Goal: Task Accomplishment & Management: Manage account settings

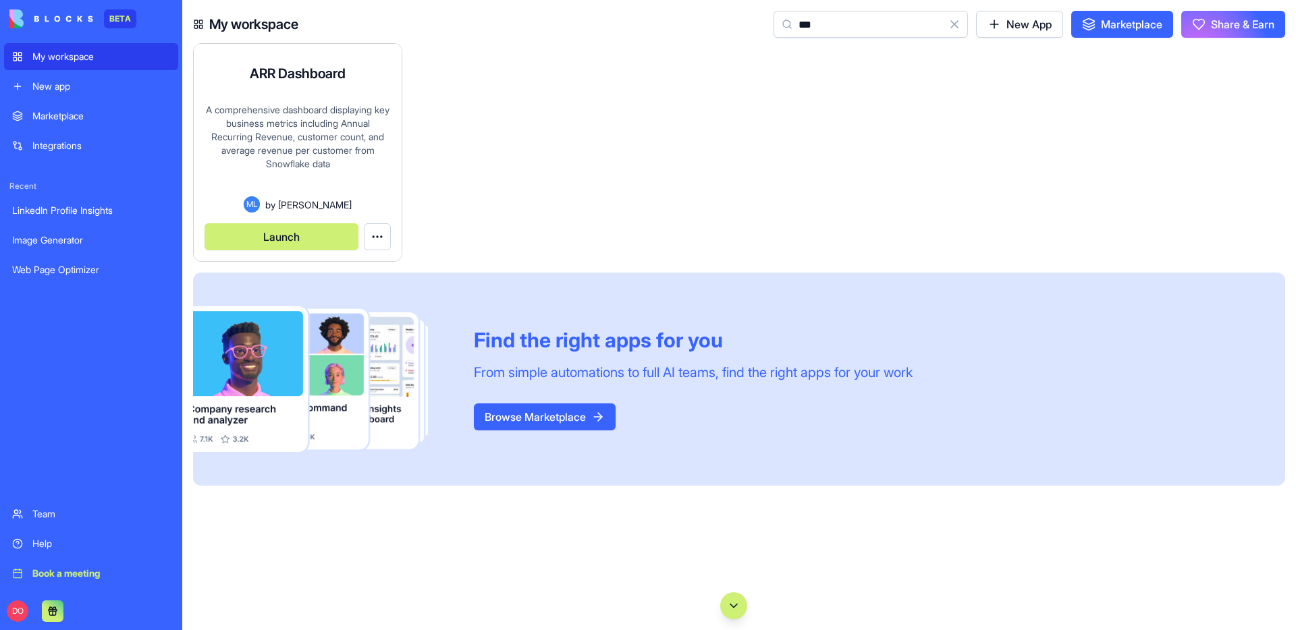
type input "***"
click at [296, 237] on button "Launch" at bounding box center [282, 236] width 154 height 27
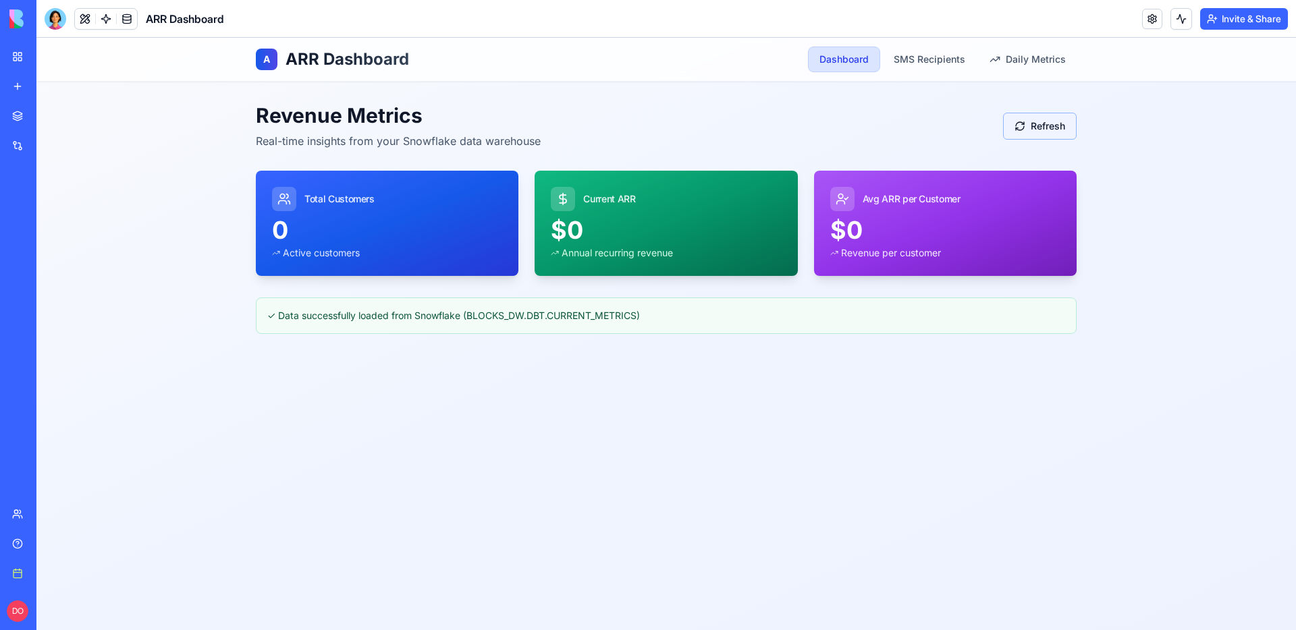
click at [1037, 122] on button "Refresh" at bounding box center [1040, 126] width 74 height 27
click at [769, 403] on div "A ARR Dashboard Dashboard SMS Recipients Daily Metrics Revenue Metrics Real-tim…" at bounding box center [665, 334] width 1259 height 593
click at [101, 22] on link at bounding box center [106, 19] width 20 height 20
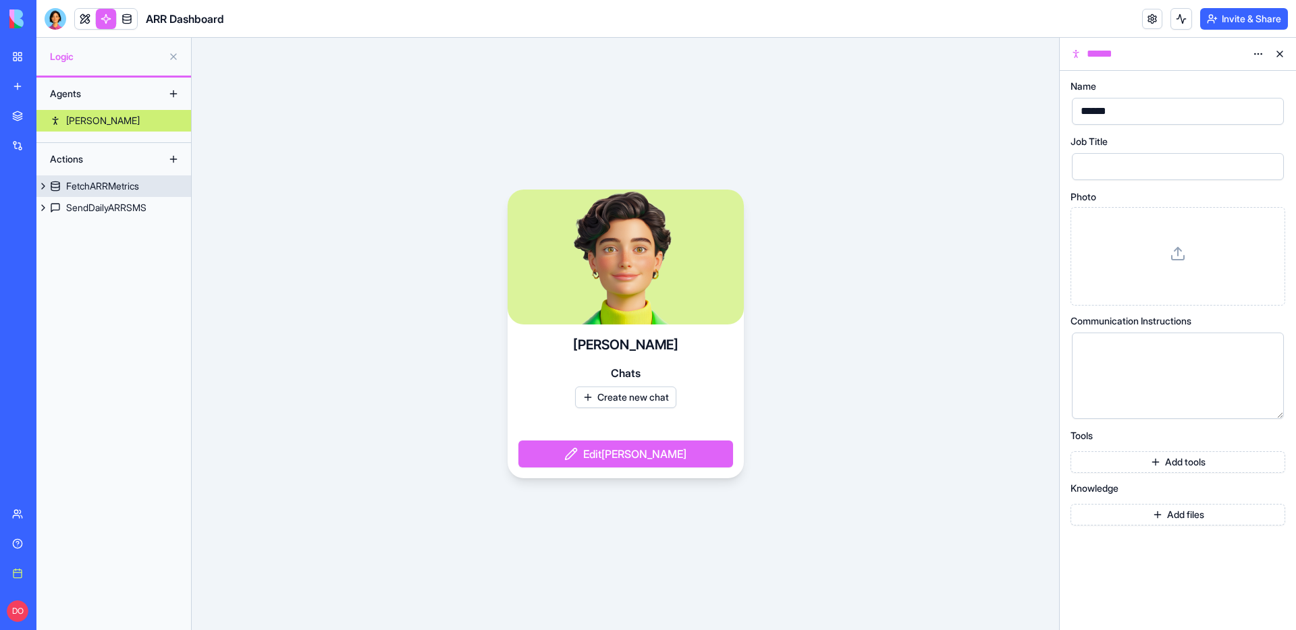
click at [84, 182] on div "FetchARRMetrics" at bounding box center [102, 186] width 73 height 13
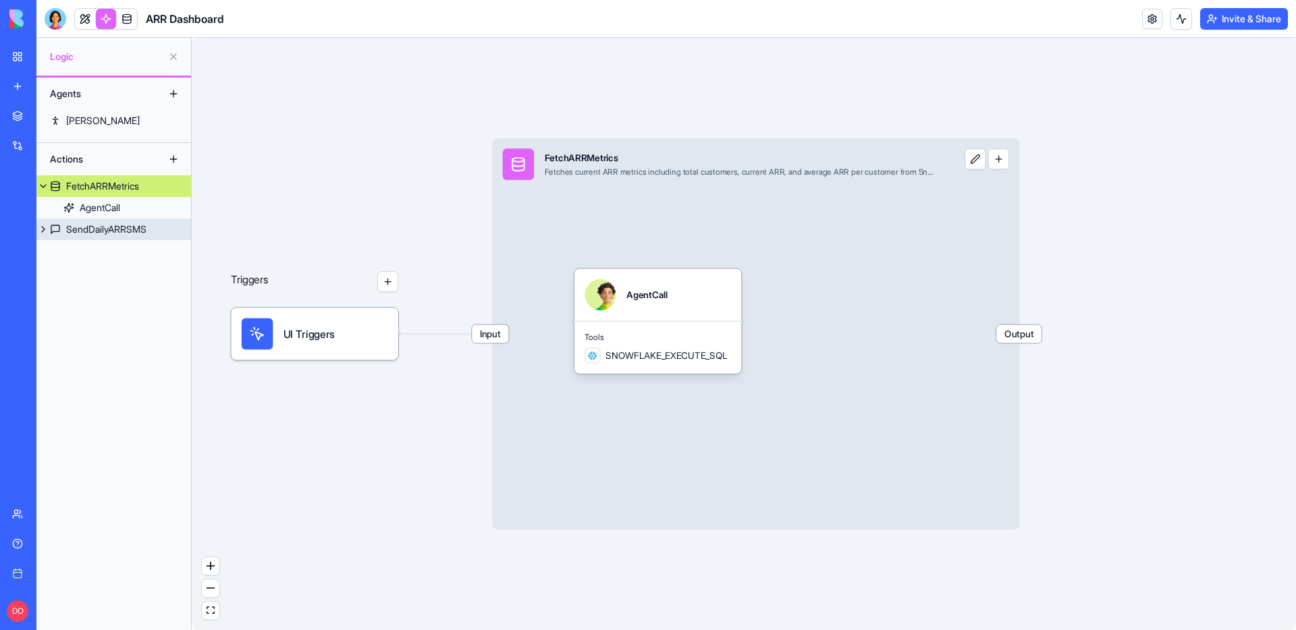
click at [90, 236] on link "SendDailyARRSMS" at bounding box center [113, 230] width 155 height 22
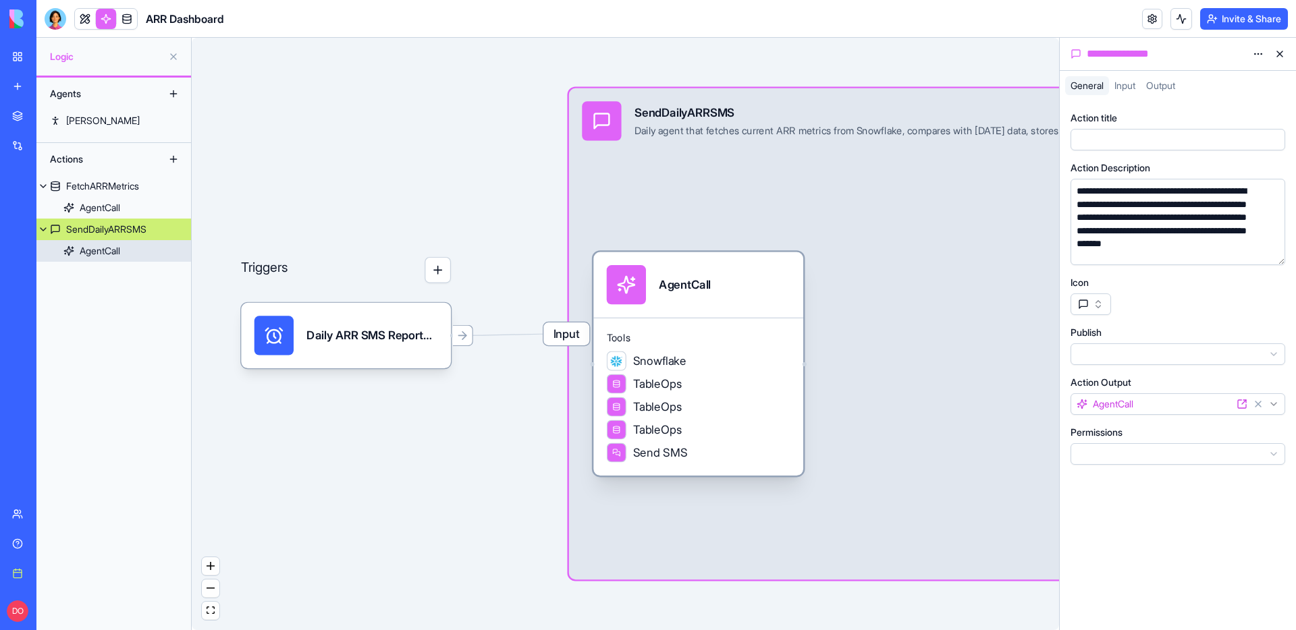
click at [96, 252] on div "AgentCall" at bounding box center [100, 250] width 40 height 13
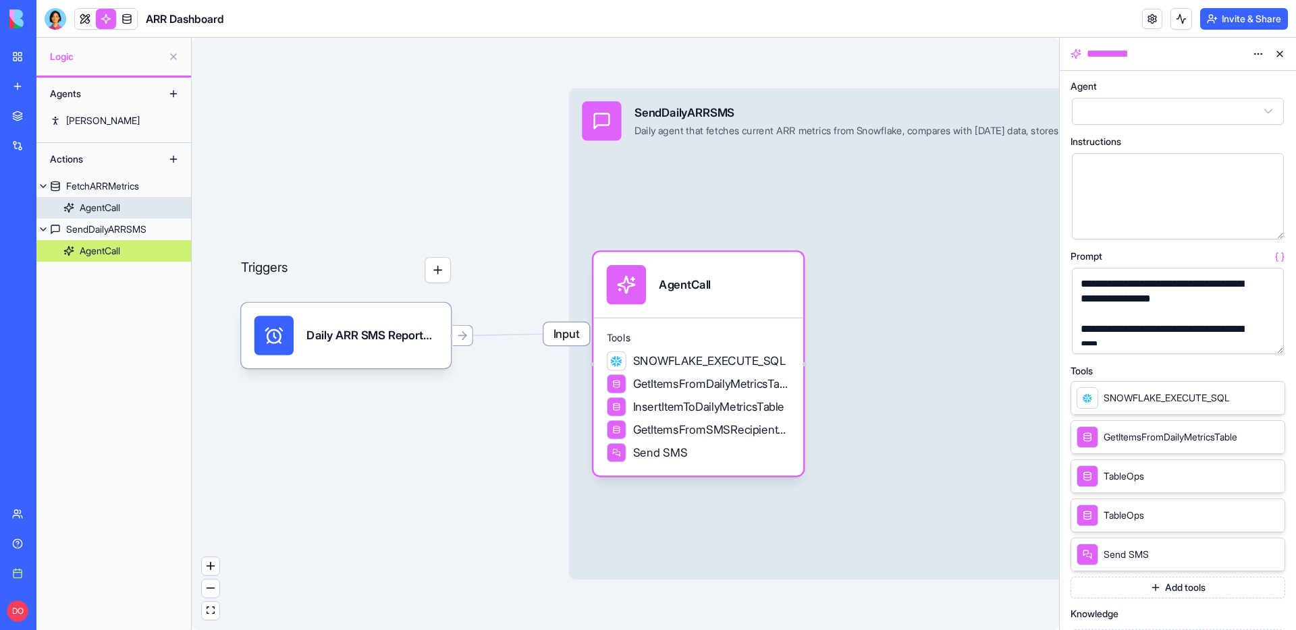
click at [111, 203] on div "AgentCall" at bounding box center [100, 207] width 40 height 13
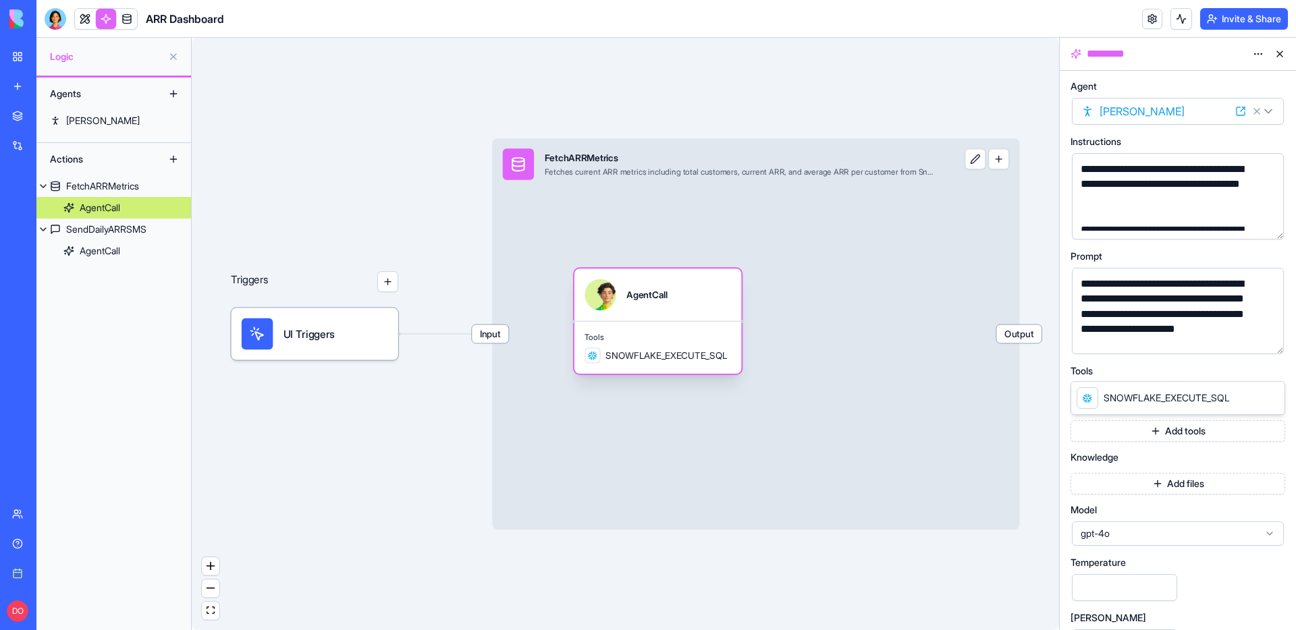
click at [663, 351] on span "SNOWFLAKE_EXECUTE_SQL" at bounding box center [666, 355] width 122 height 13
click at [662, 364] on div "Tools SNOWFLAKE_EXECUTE_SQL" at bounding box center [657, 347] width 167 height 53
click at [685, 322] on div "Tools SNOWFLAKE_EXECUTE_SQL" at bounding box center [657, 347] width 167 height 53
click at [746, 219] on div "Input FetchARRMetrics Fetches current ARR metrics including total customers, cu…" at bounding box center [755, 333] width 527 height 391
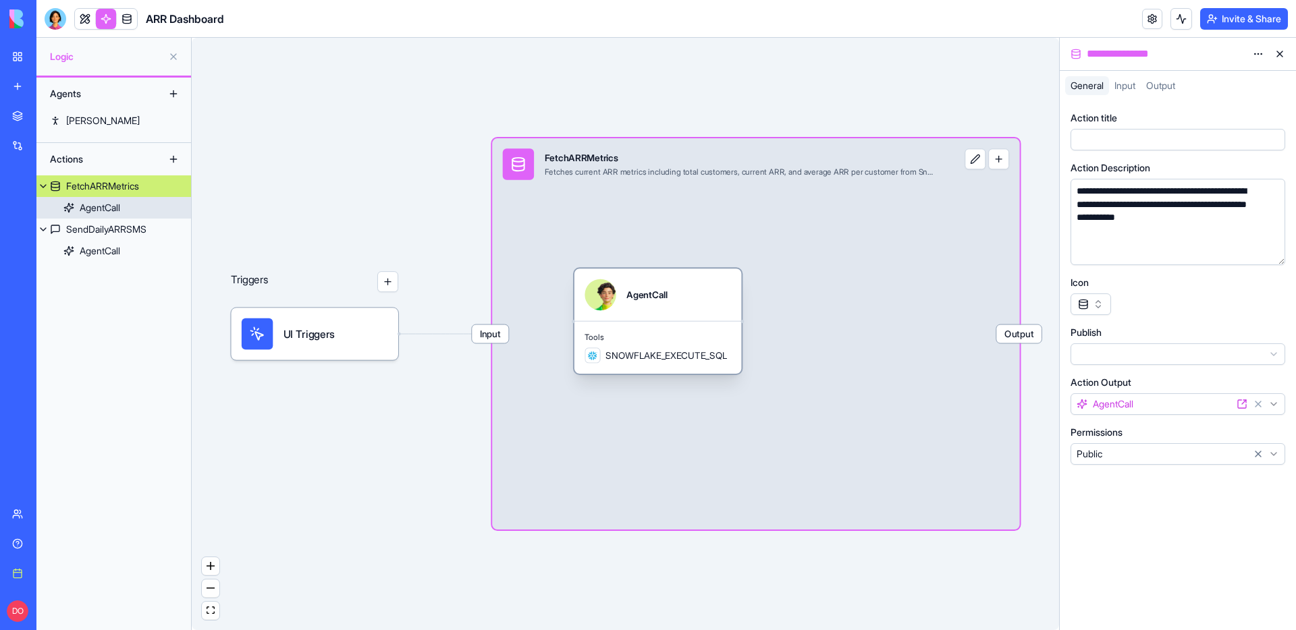
click at [653, 314] on div "AgentCall" at bounding box center [657, 295] width 167 height 52
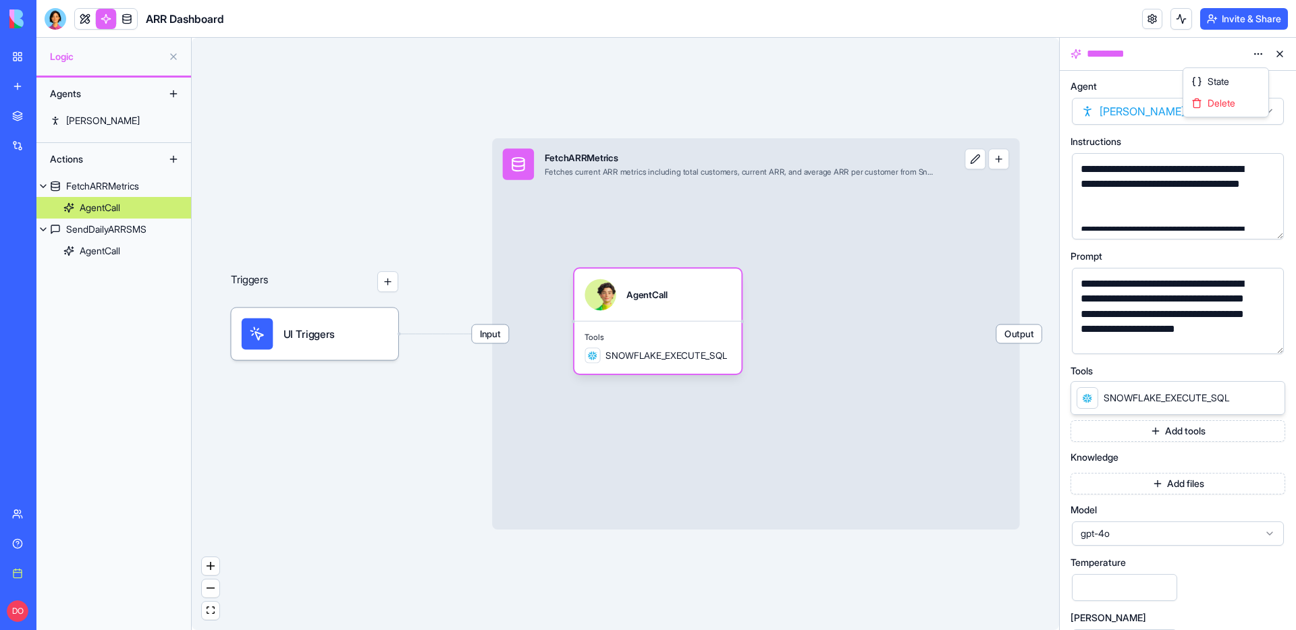
click at [1267, 49] on html "**********" at bounding box center [648, 315] width 1296 height 630
click at [668, 302] on div "AgentCall" at bounding box center [646, 294] width 41 height 31
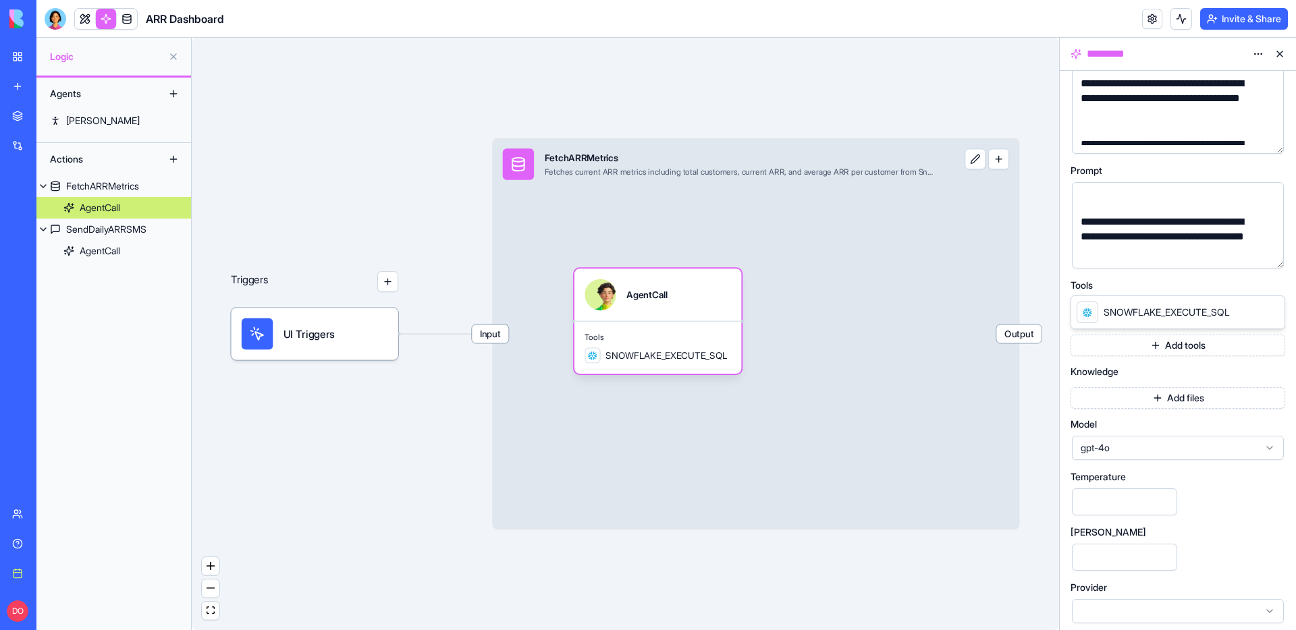
scroll to position [91, 0]
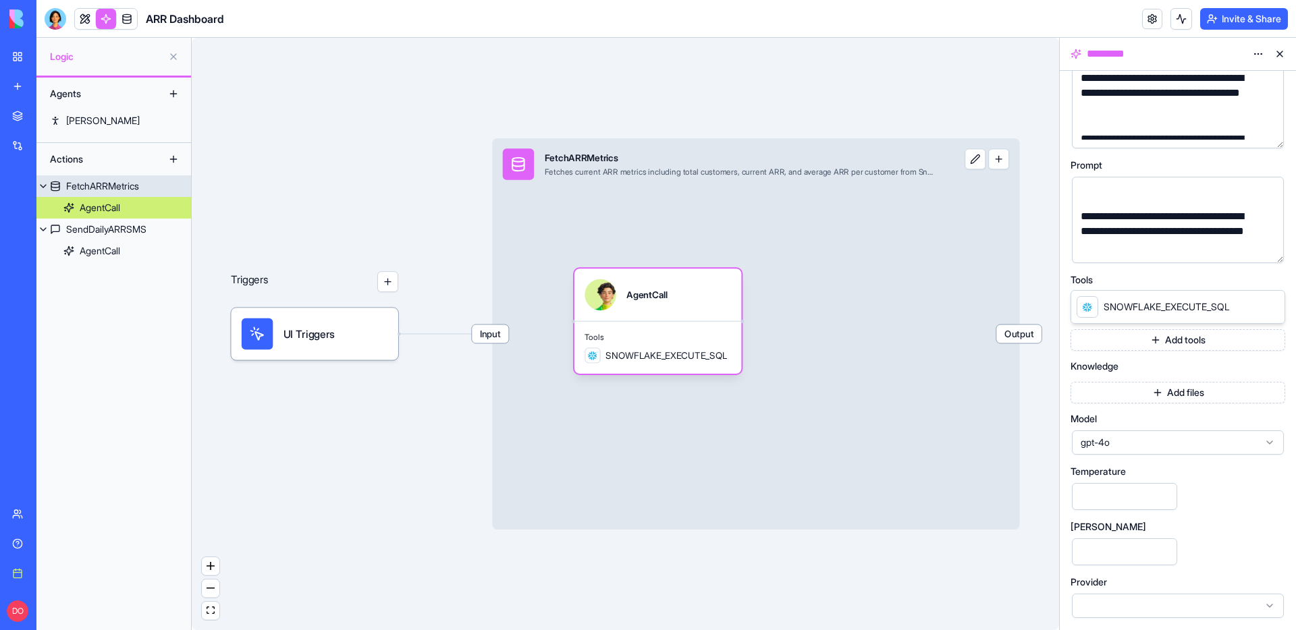
click at [848, 407] on div "Input FetchARRMetrics Fetches current ARR metrics including total customers, cu…" at bounding box center [755, 333] width 527 height 391
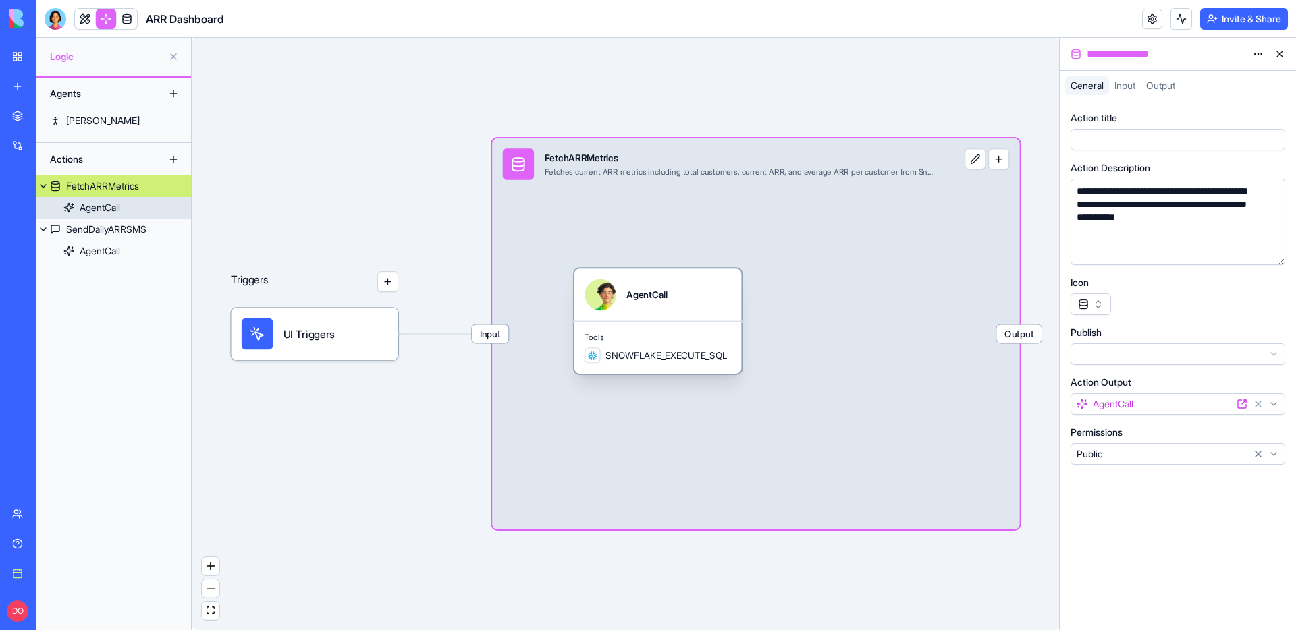
click at [668, 332] on span "Tools" at bounding box center [657, 337] width 146 height 10
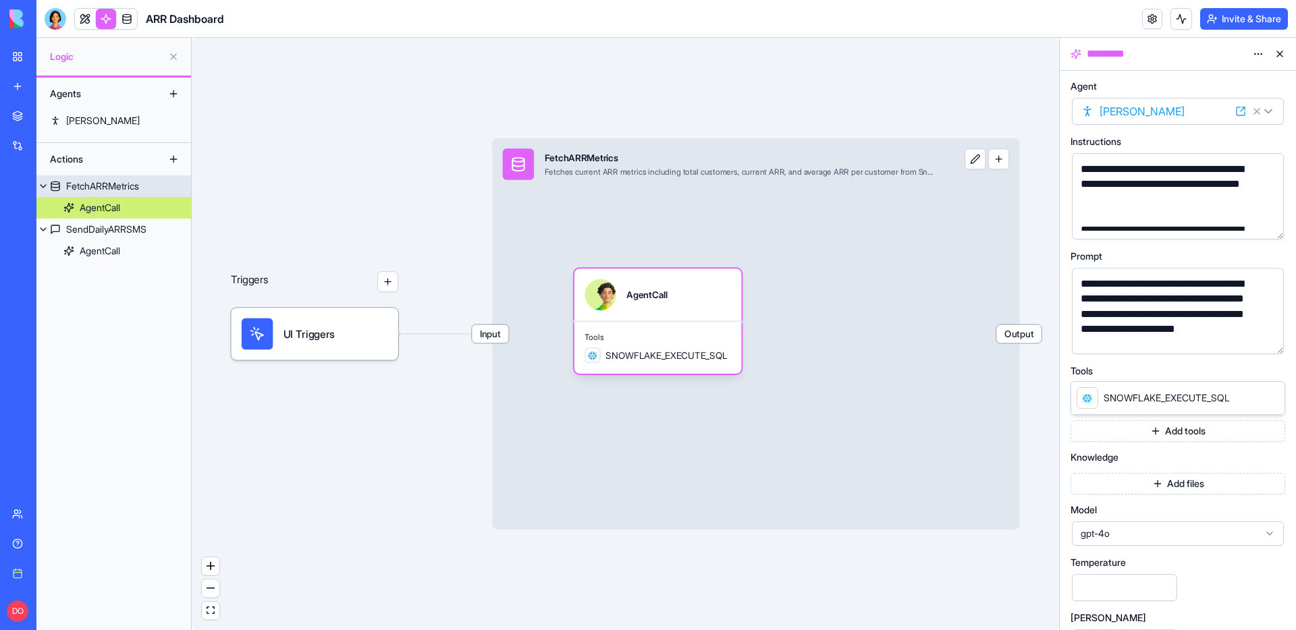
click at [615, 236] on div "Input FetchARRMetrics Fetches current ARR metrics including total customers, cu…" at bounding box center [755, 333] width 527 height 391
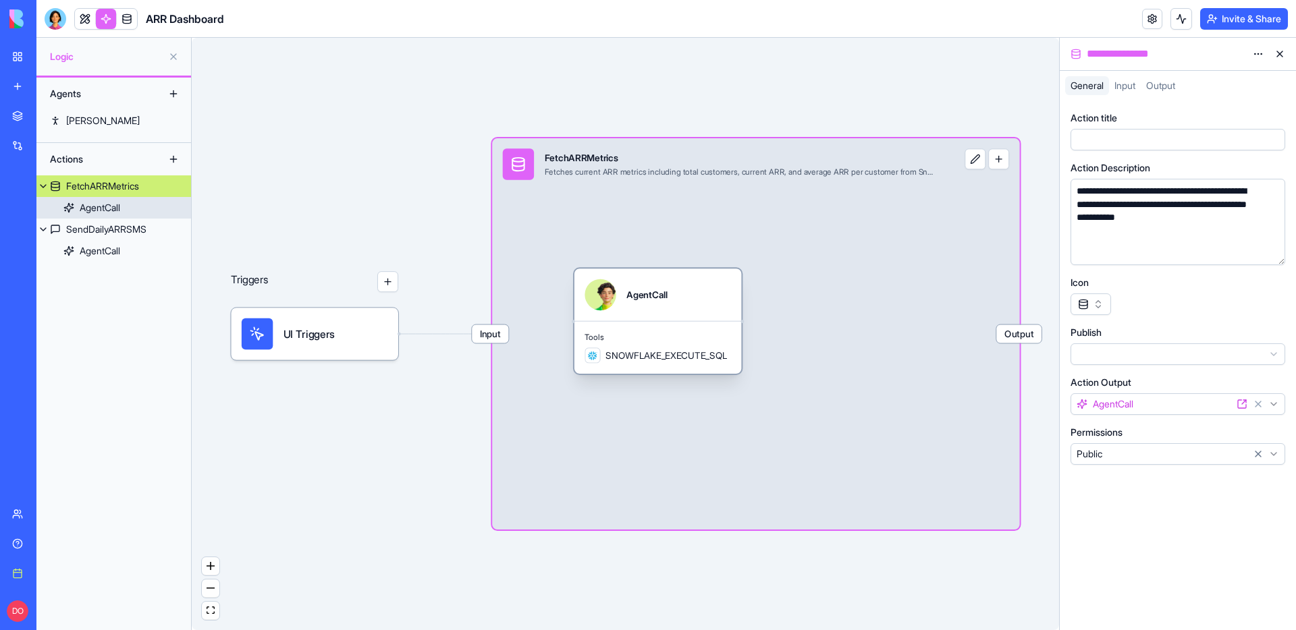
click at [656, 319] on div "AgentCall" at bounding box center [657, 295] width 167 height 52
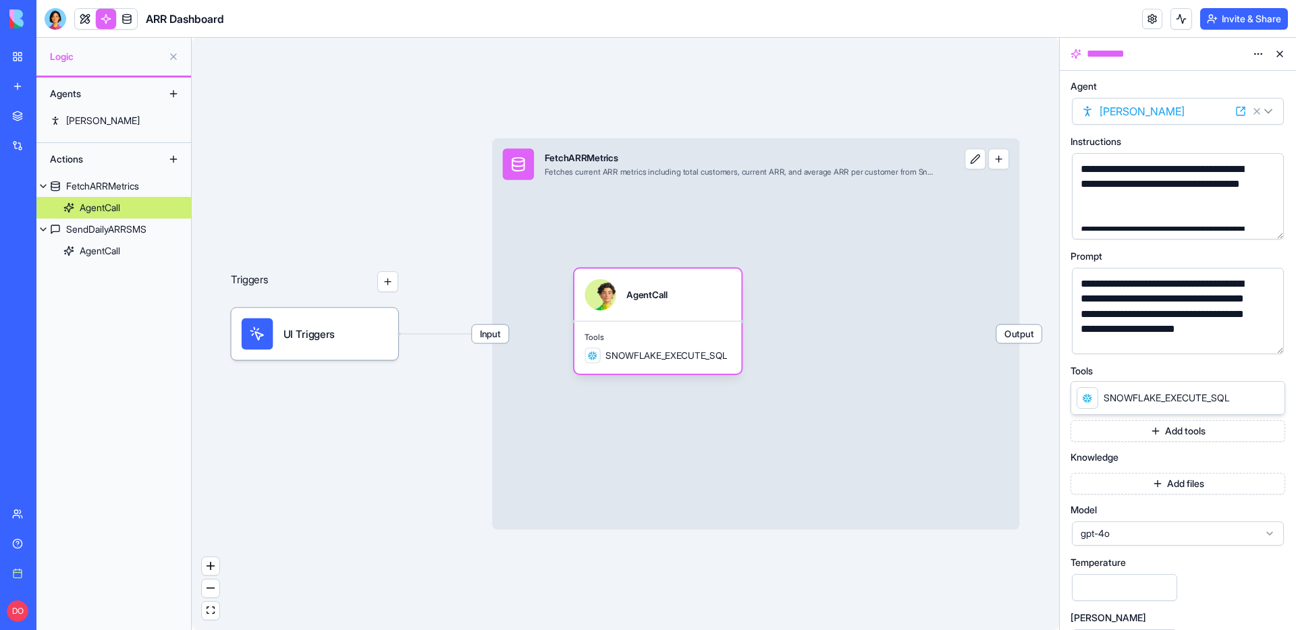
click at [1255, 51] on html "**********" at bounding box center [648, 315] width 1296 height 630
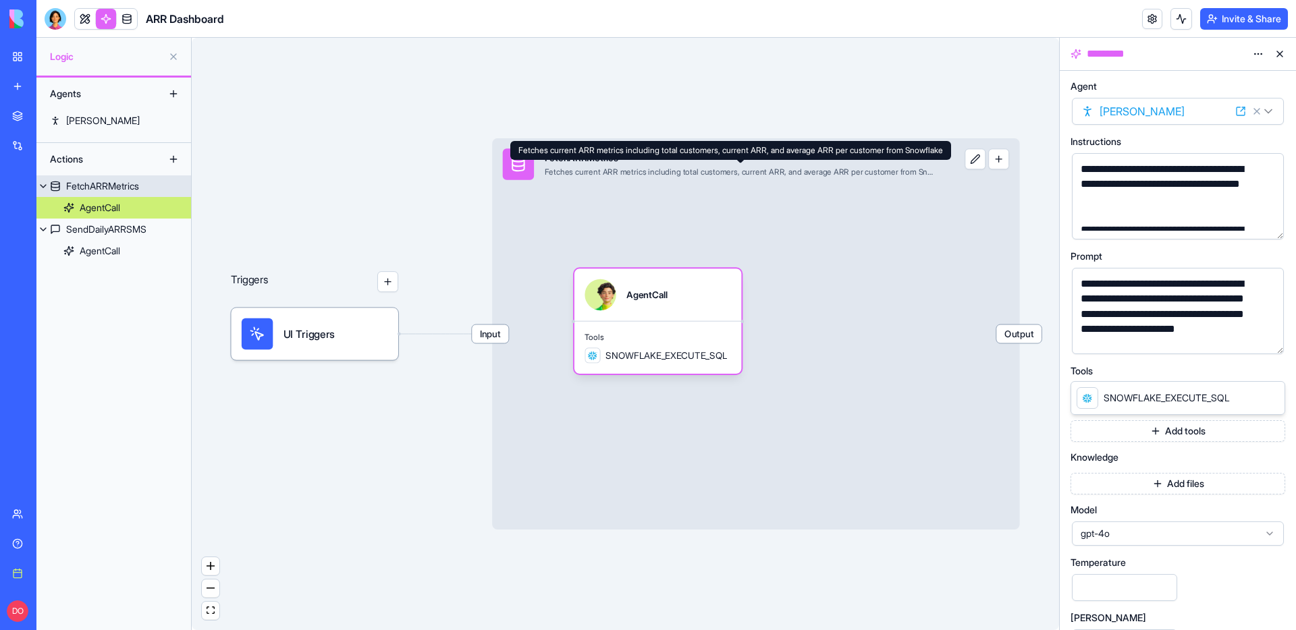
click at [832, 203] on div "Input FetchARRMetrics Fetches current ARR metrics including total customers, cu…" at bounding box center [755, 333] width 527 height 391
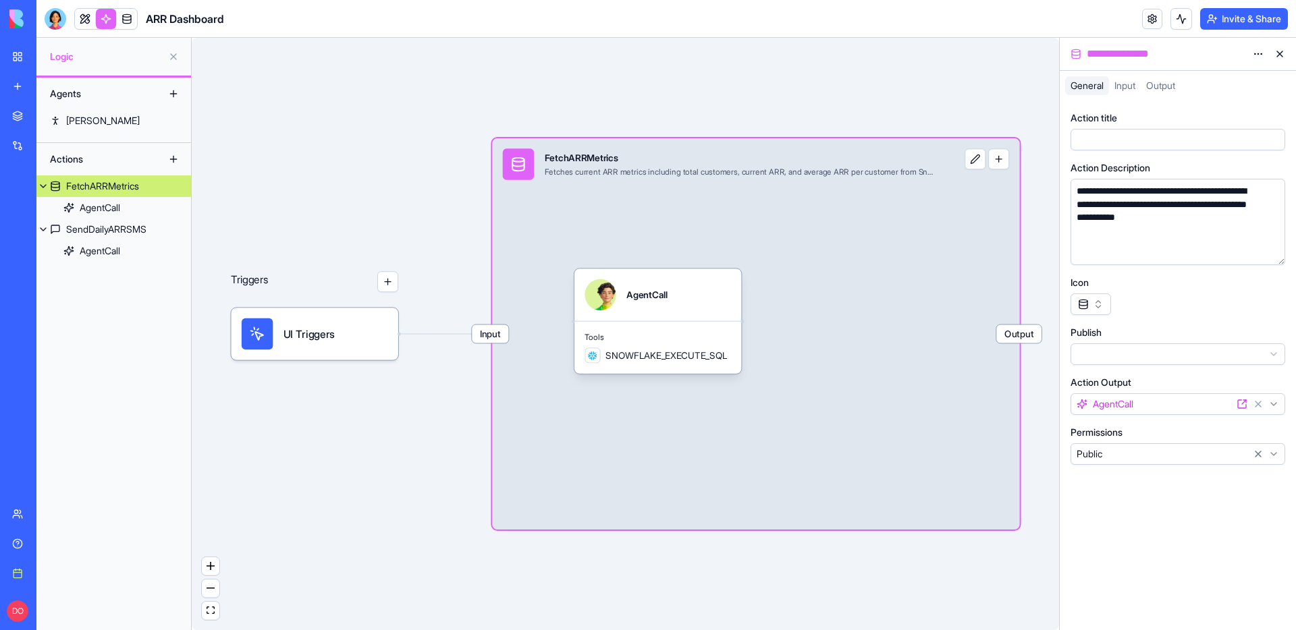
click at [975, 155] on button at bounding box center [974, 158] width 21 height 21
click at [945, 218] on div "Input FetchARRMetrics Fetches current ARR metrics including total customers, cu…" at bounding box center [755, 333] width 527 height 391
click at [667, 313] on div "AgentCall" at bounding box center [657, 295] width 167 height 52
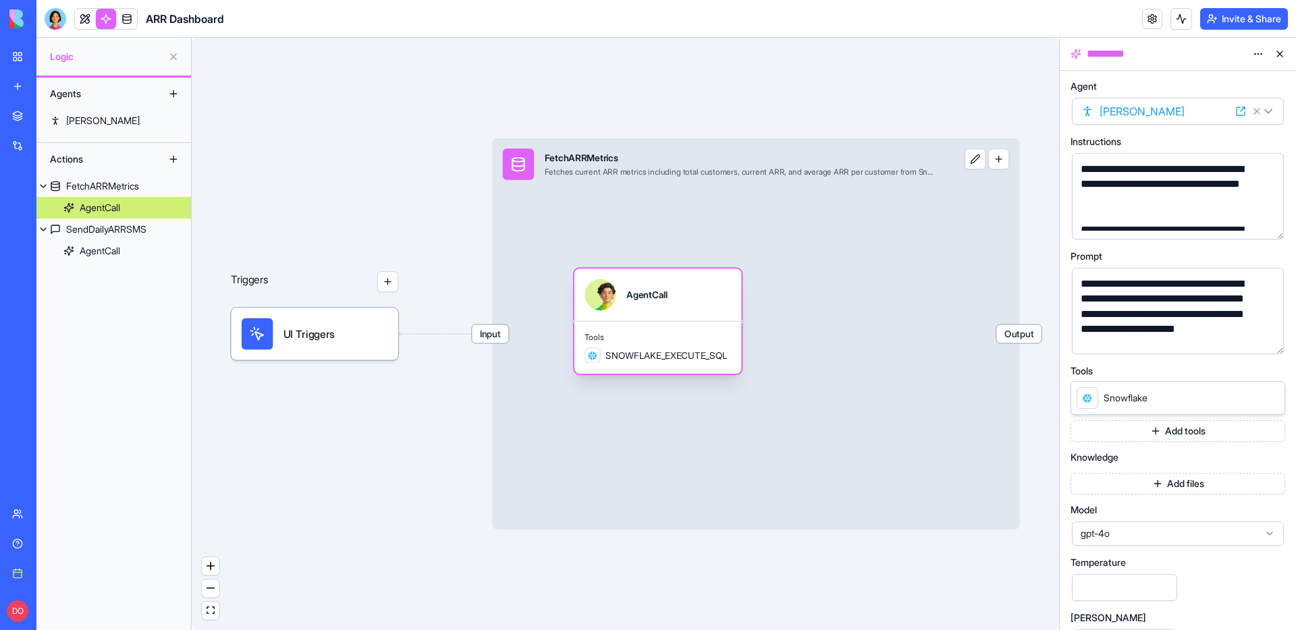
click at [647, 350] on span "SNOWFLAKE_EXECUTE_SQL" at bounding box center [666, 355] width 122 height 13
click at [641, 358] on span "SNOWFLAKE_EXECUTE_SQL" at bounding box center [666, 355] width 122 height 13
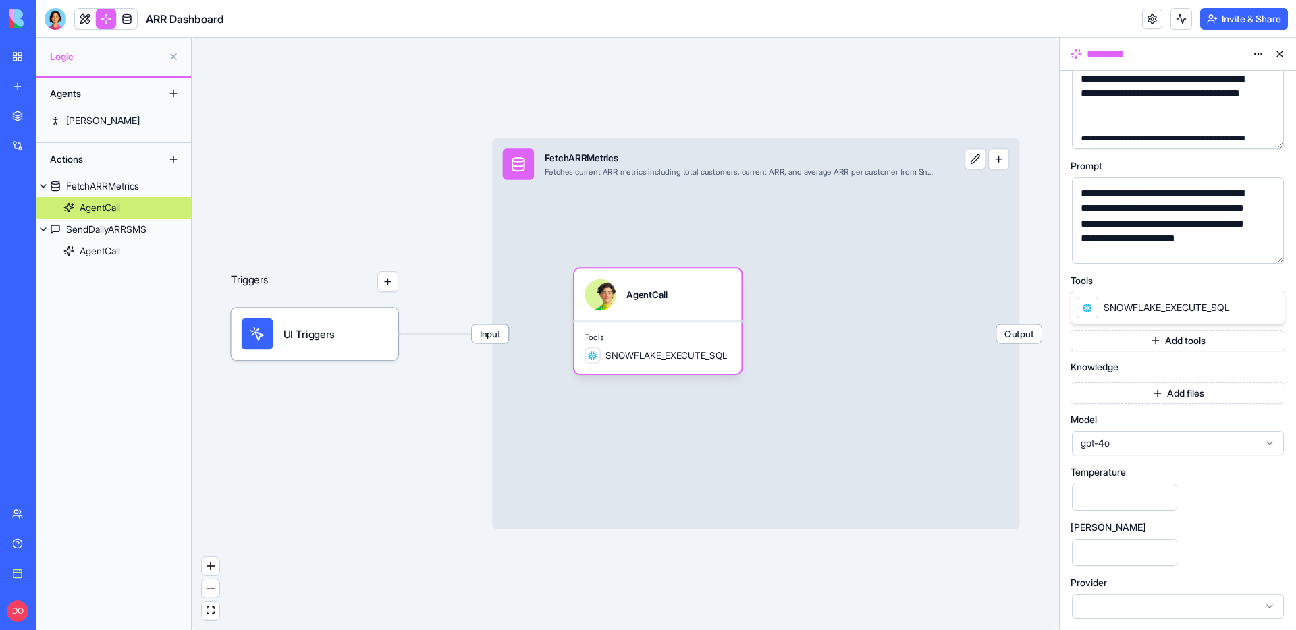
scroll to position [91, 0]
click at [919, 355] on div "Input FetchARRMetrics Fetches current ARR metrics including total customers, cu…" at bounding box center [755, 333] width 527 height 391
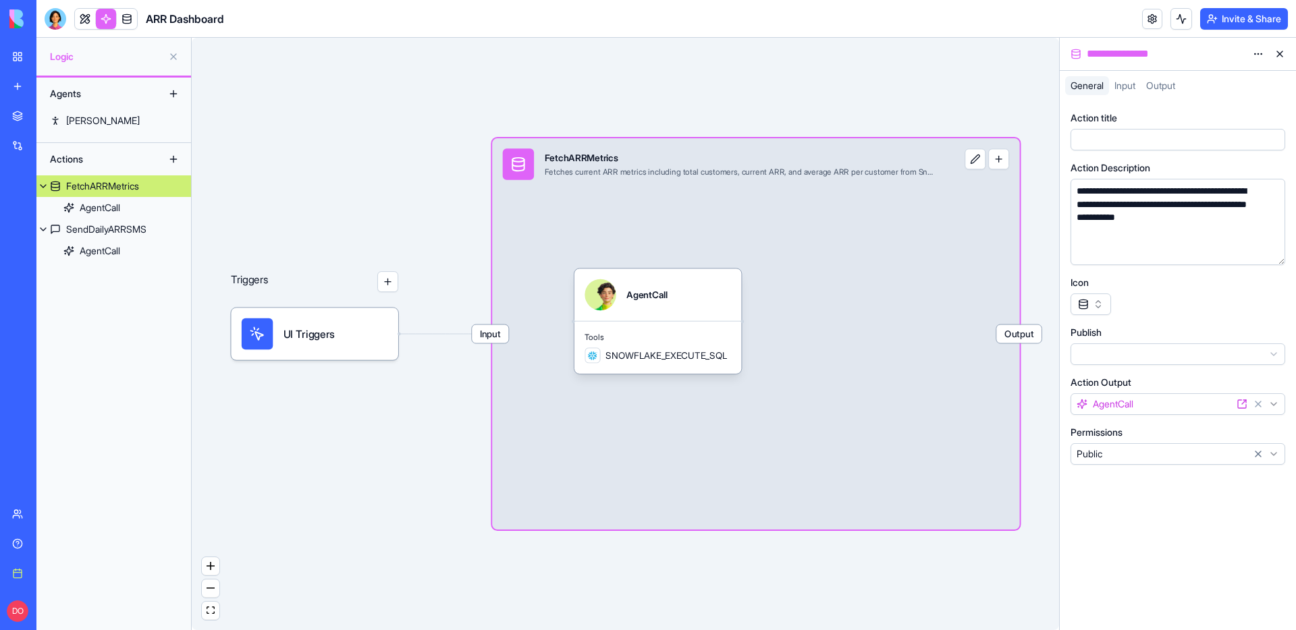
click at [1131, 80] on span "Input" at bounding box center [1124, 85] width 21 height 11
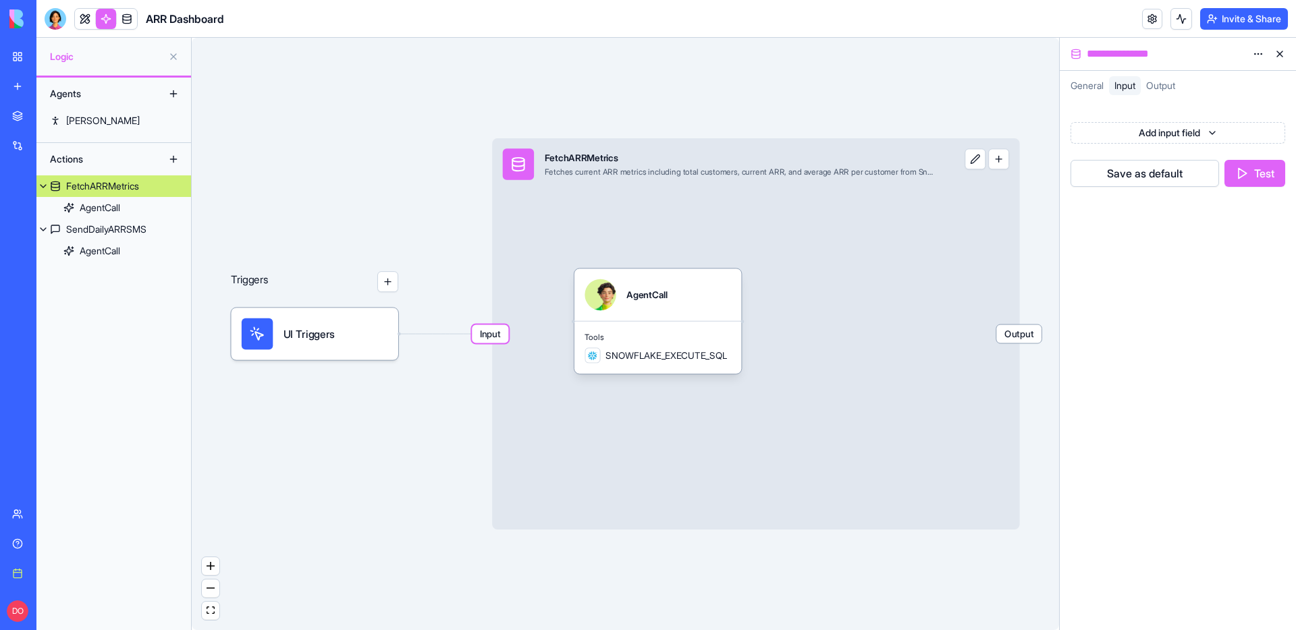
click at [1260, 180] on button "Test" at bounding box center [1254, 173] width 61 height 27
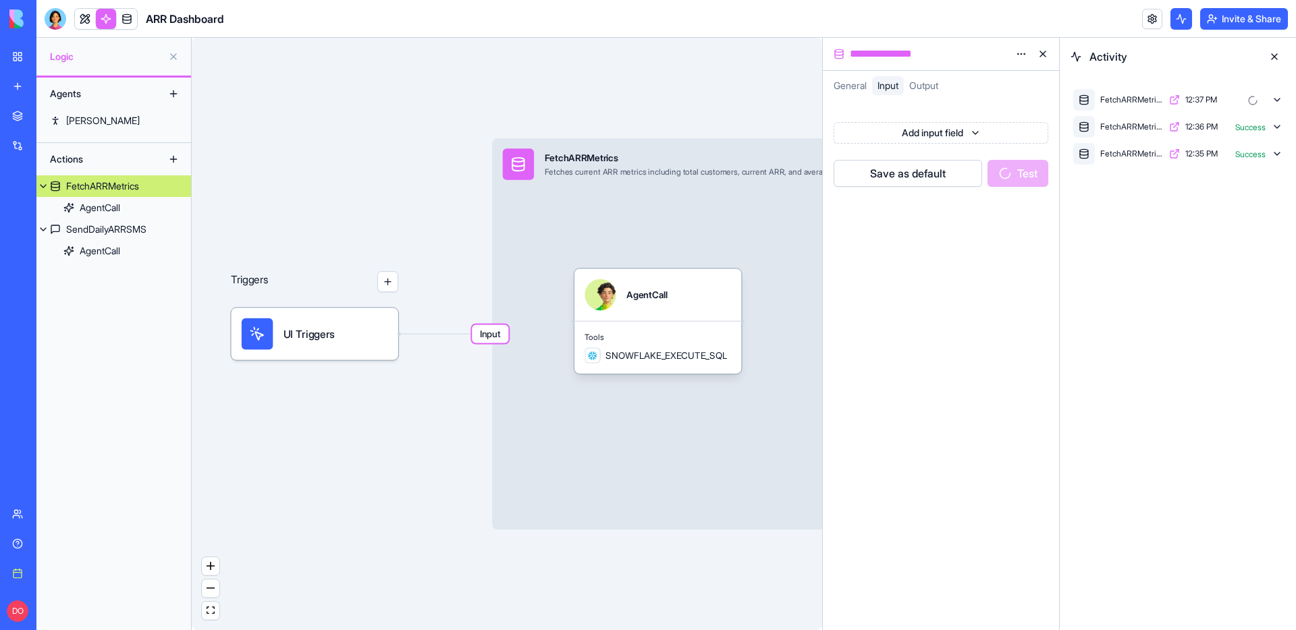
click at [1277, 101] on icon at bounding box center [1276, 100] width 5 height 3
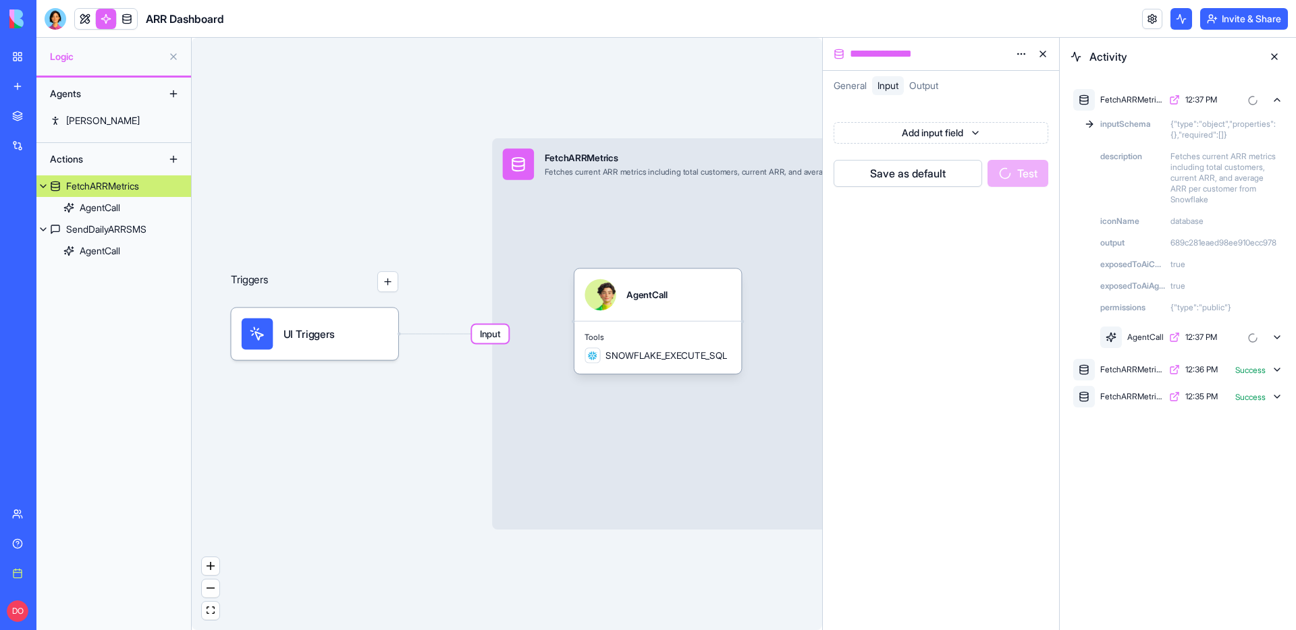
click at [1274, 335] on icon at bounding box center [1277, 337] width 11 height 11
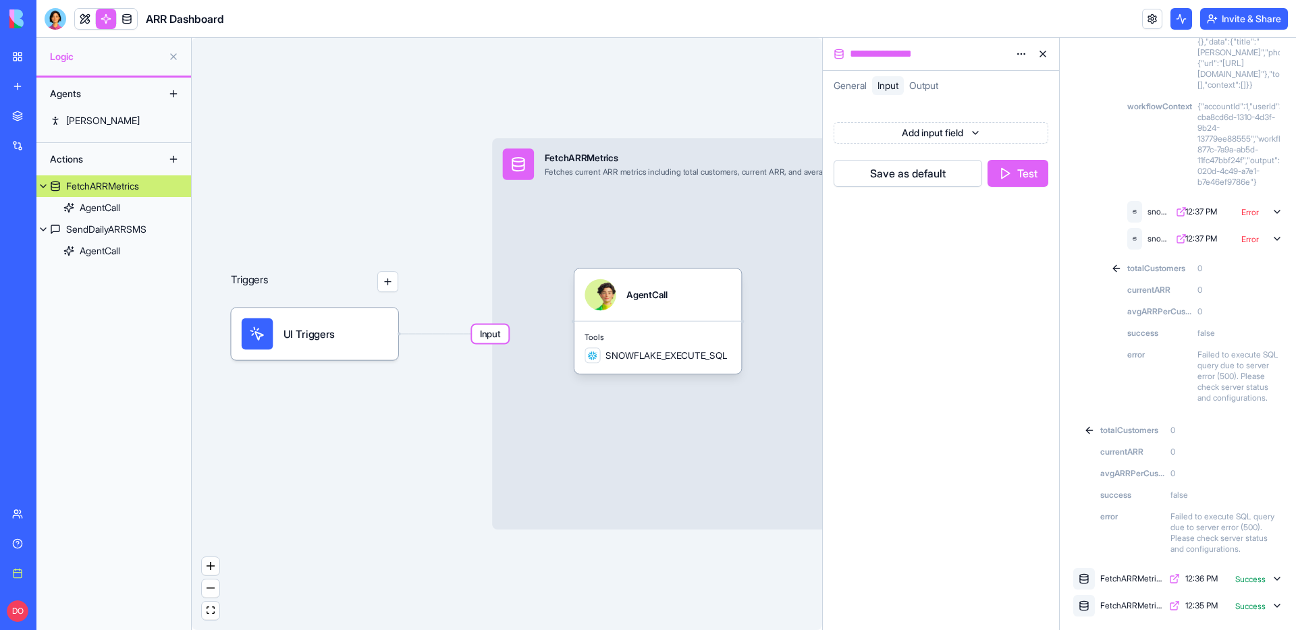
scroll to position [887, 0]
click at [1276, 207] on icon at bounding box center [1277, 212] width 11 height 11
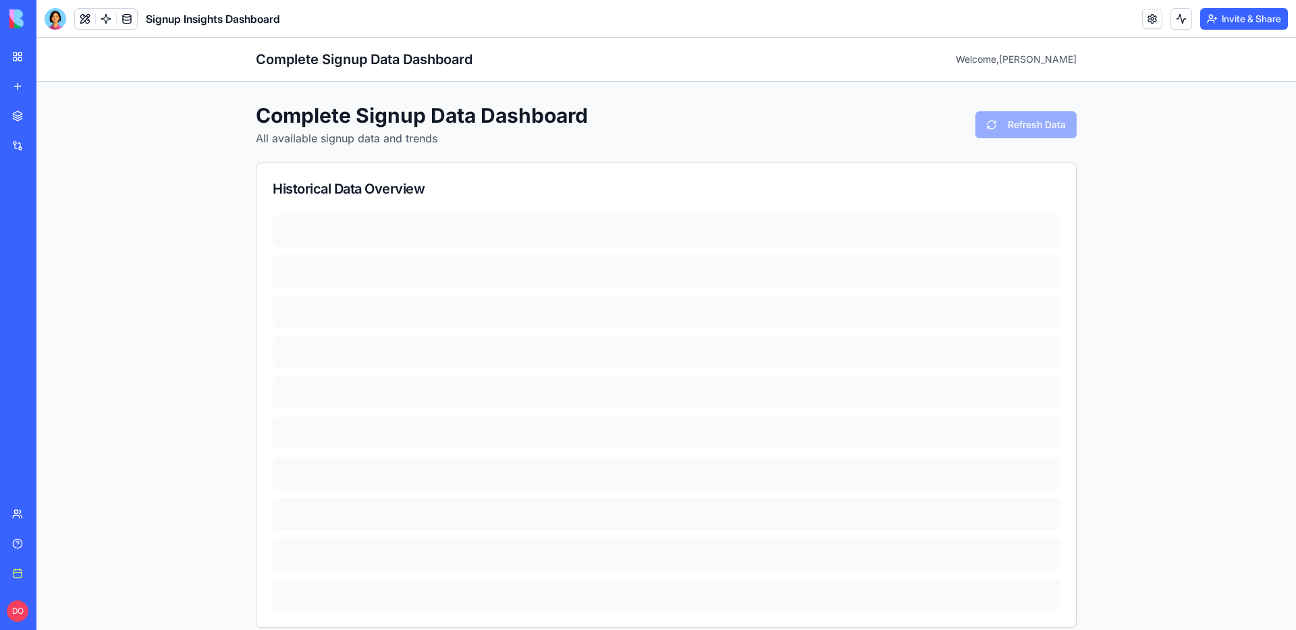
click at [1158, 155] on div "Complete Signup Data Dashboard Welcome, Dan Complete Signup Data Dashboard All …" at bounding box center [665, 344] width 1259 height 612
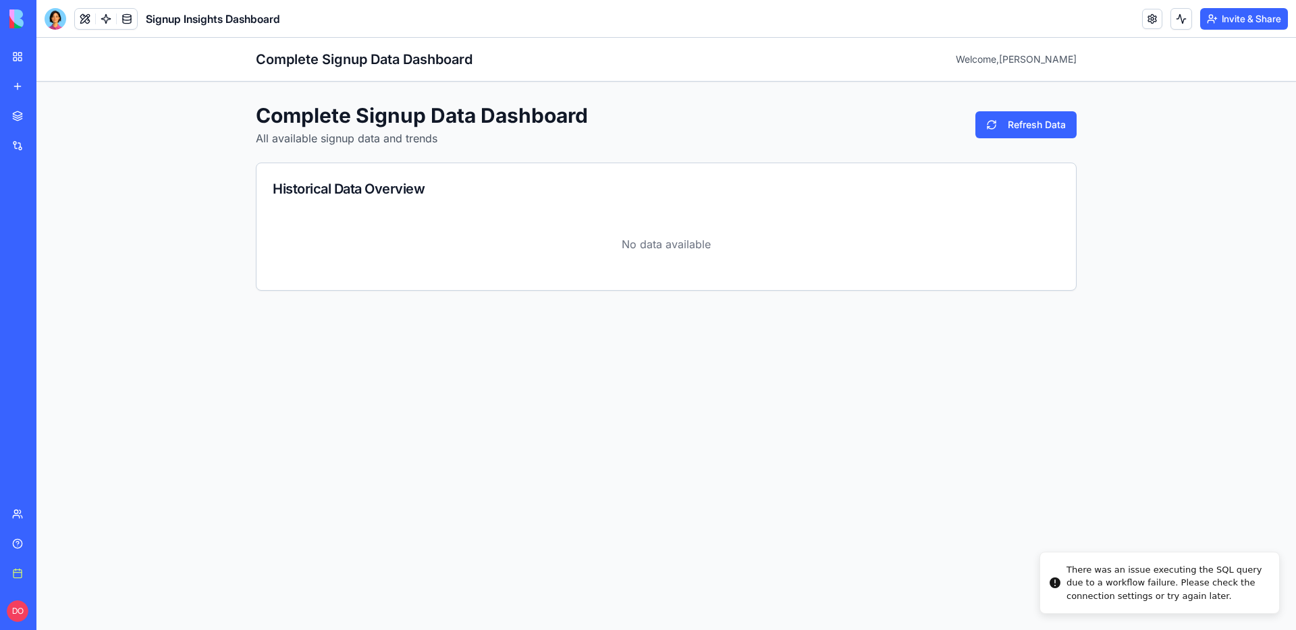
click at [758, 337] on div "Complete Signup Data Dashboard Welcome, Dan Complete Signup Data Dashboard All …" at bounding box center [665, 334] width 1259 height 593
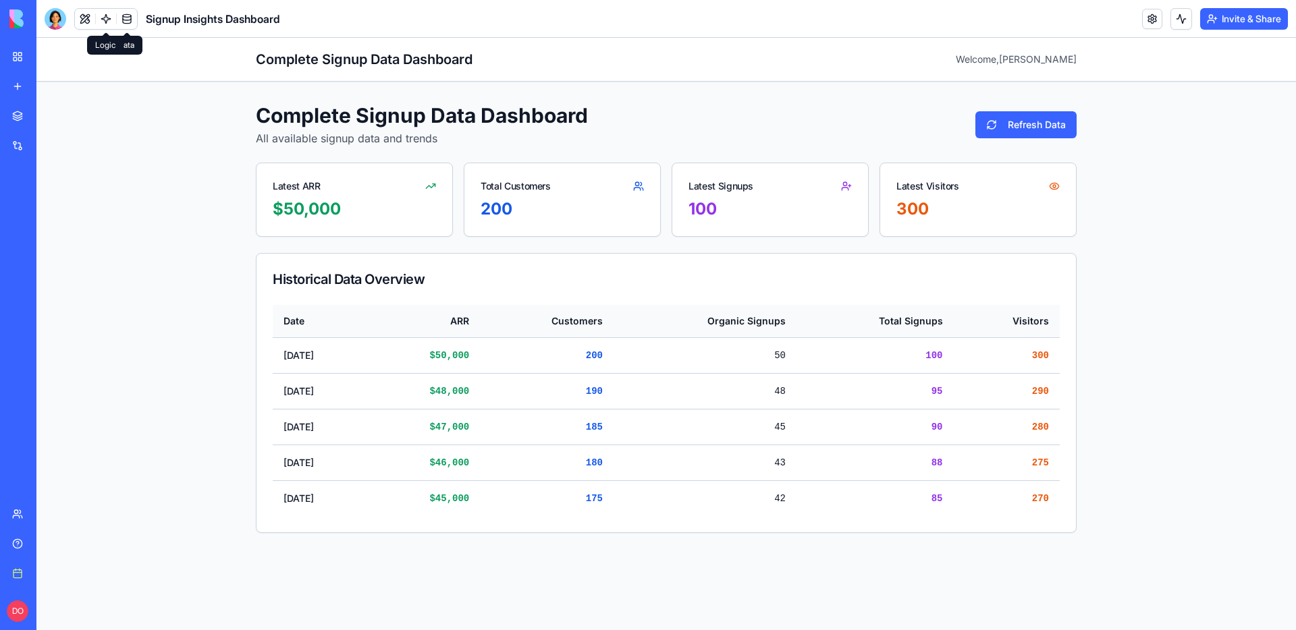
click at [106, 20] on link at bounding box center [106, 19] width 20 height 20
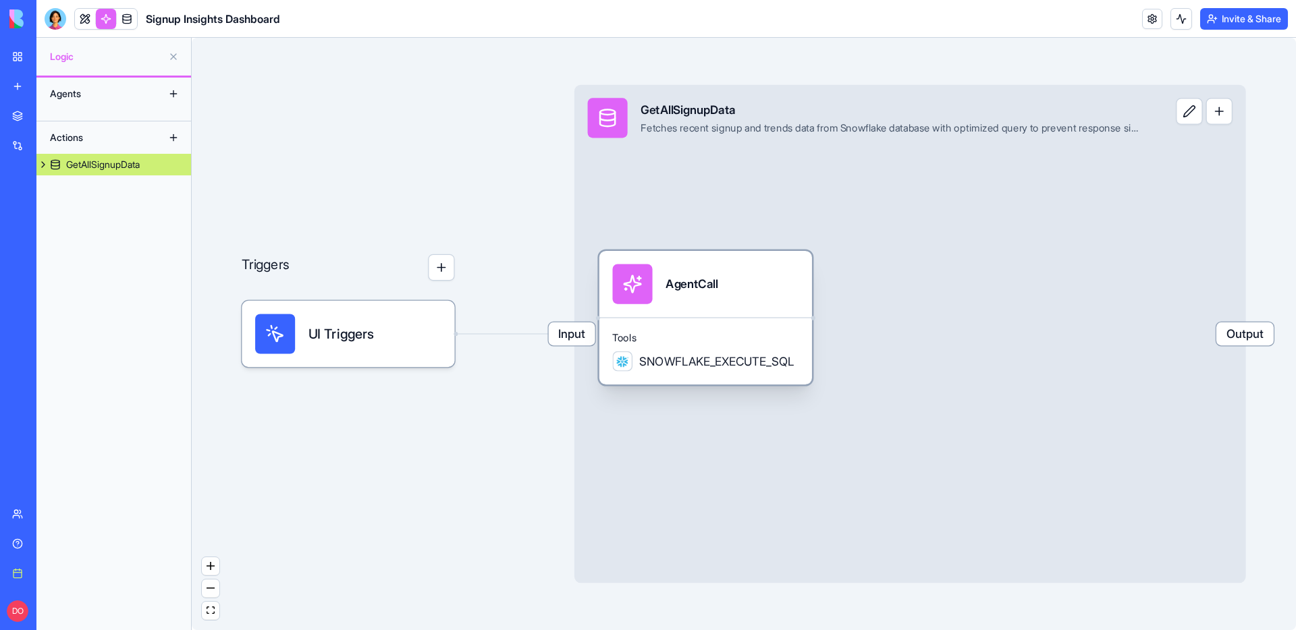
click at [661, 363] on span "SNOWFLAKE_EXECUTE_SQL" at bounding box center [716, 361] width 155 height 17
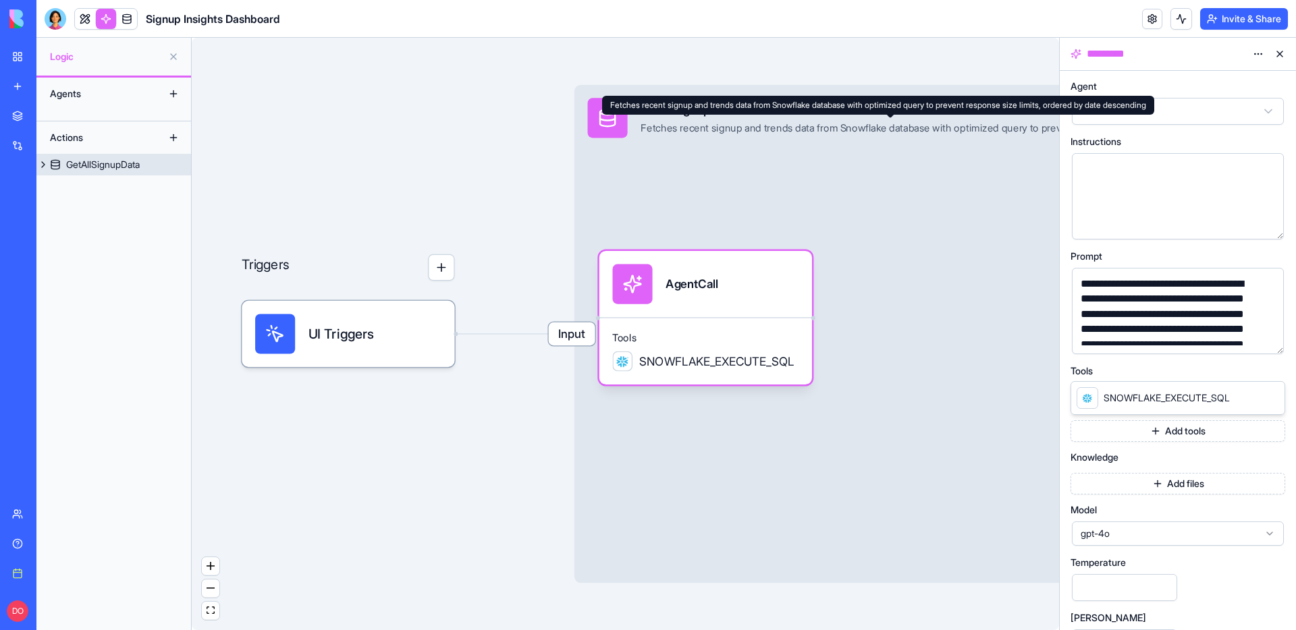
click at [913, 168] on div "Input GetAllSignupData Fetches recent signup and trends data from Snowflake dat…" at bounding box center [910, 334] width 672 height 499
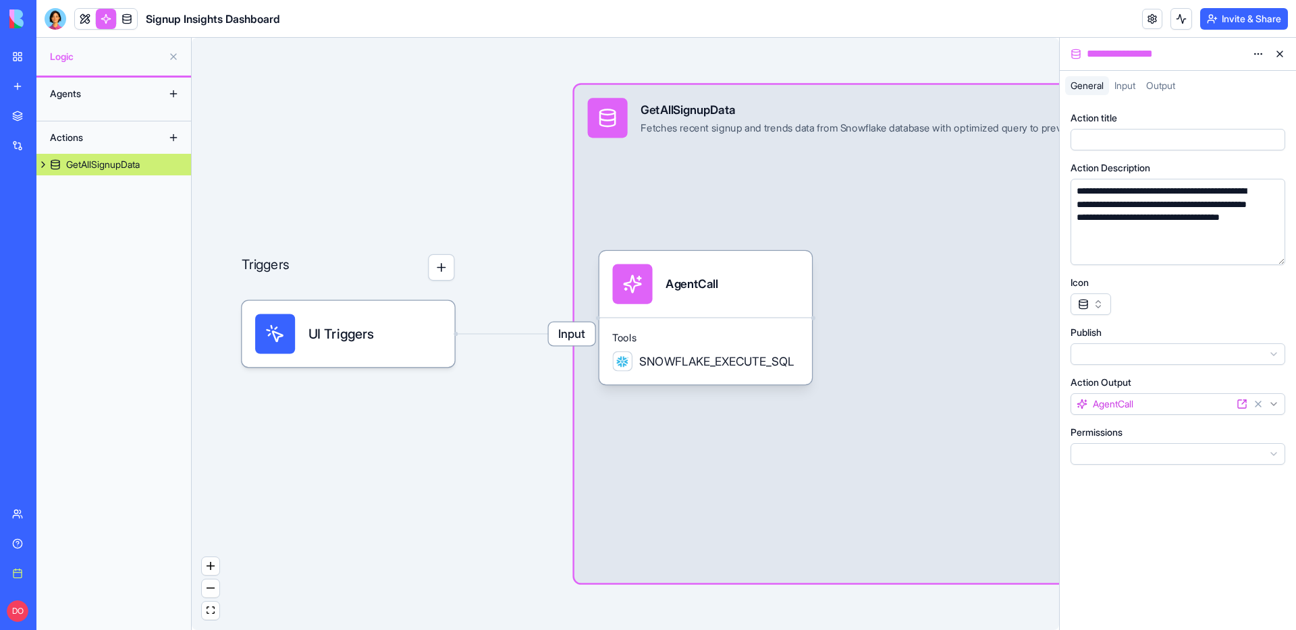
click at [1133, 88] on span "Input" at bounding box center [1124, 85] width 21 height 11
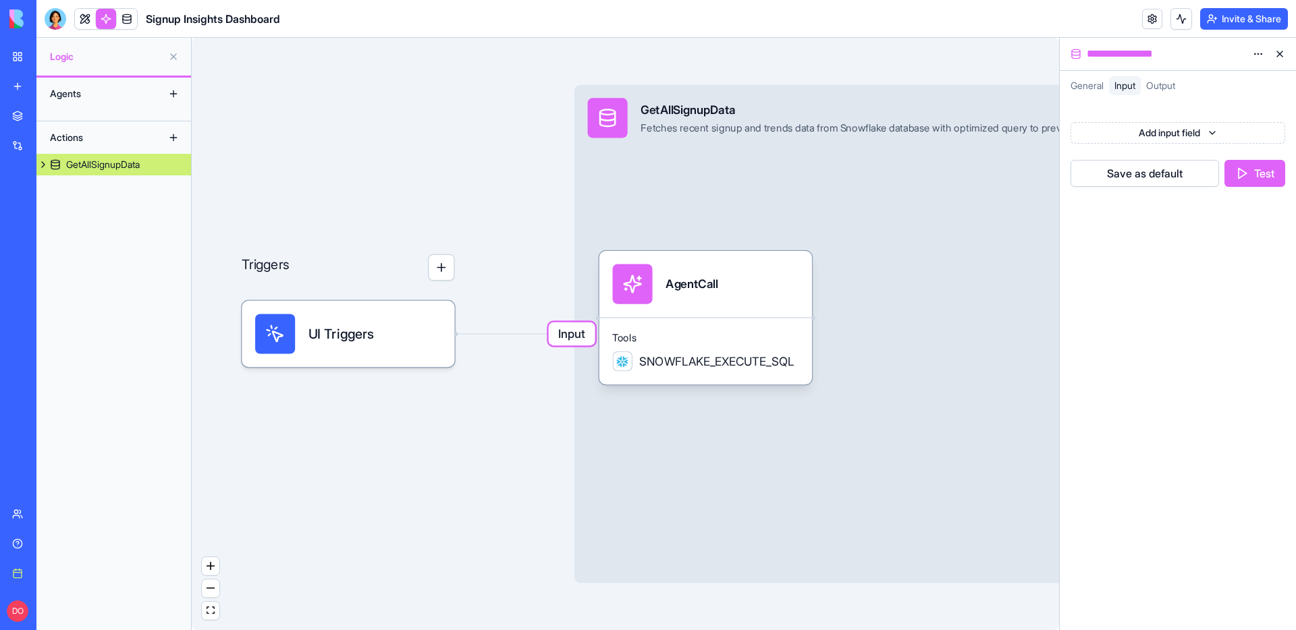
click at [1175, 88] on span "Output" at bounding box center [1160, 85] width 29 height 11
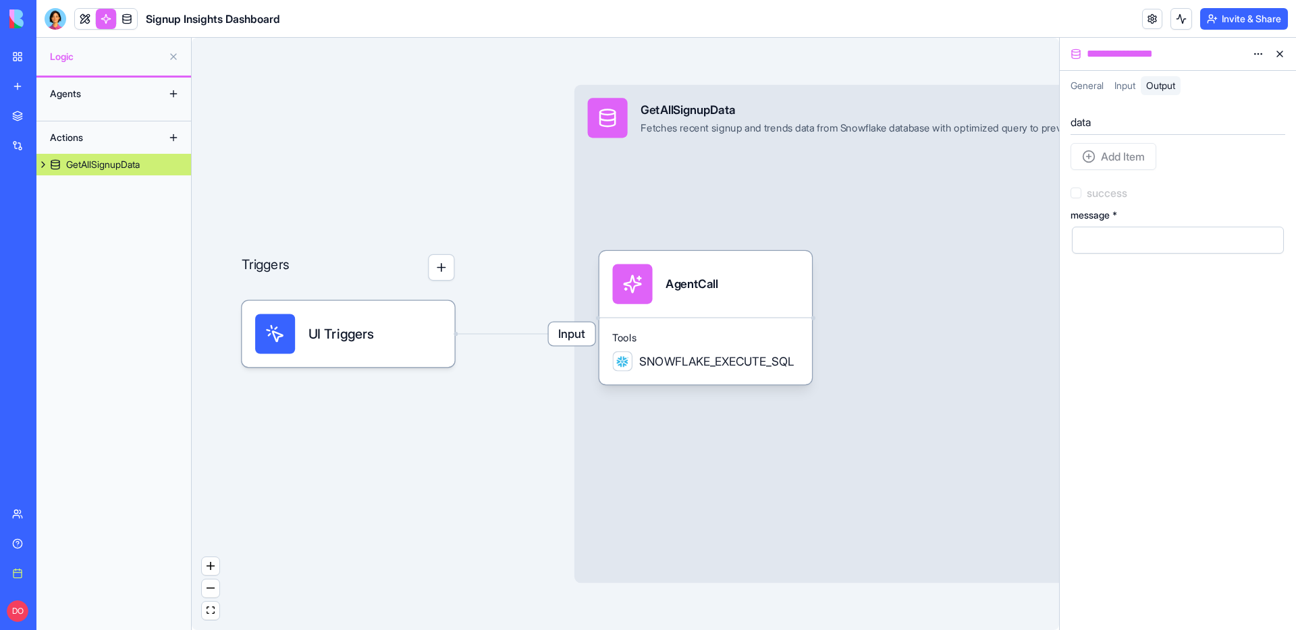
click at [1129, 88] on span "Input" at bounding box center [1124, 85] width 21 height 11
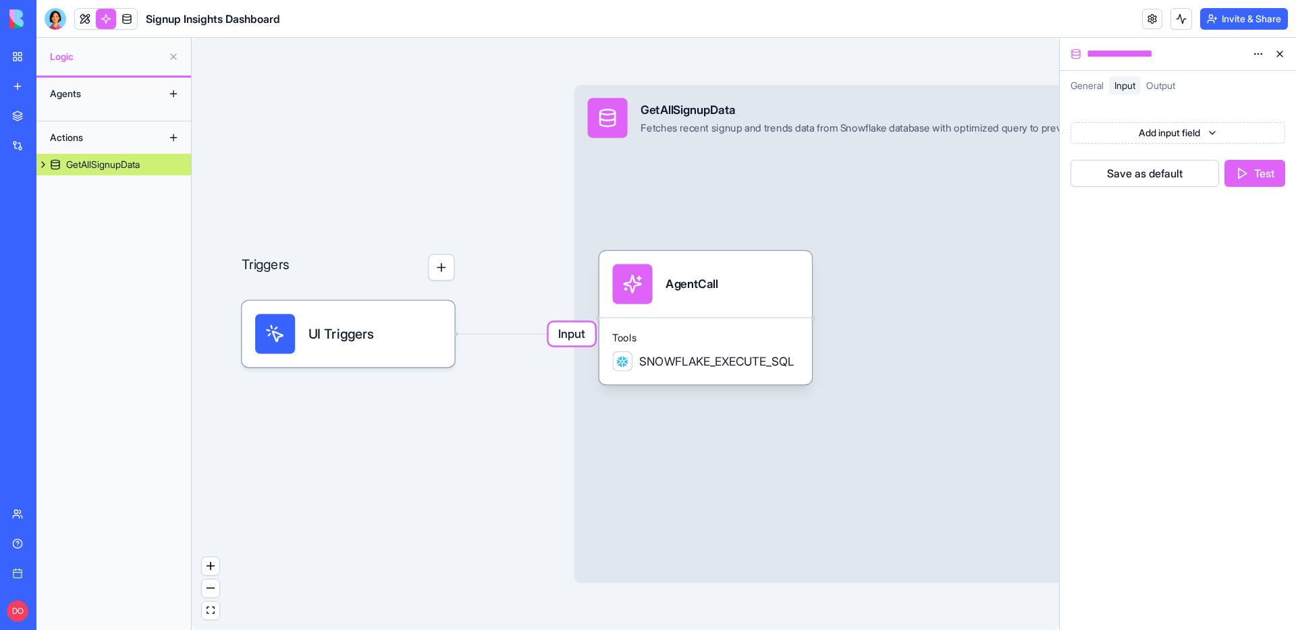
click at [1258, 169] on button "Test" at bounding box center [1254, 173] width 61 height 27
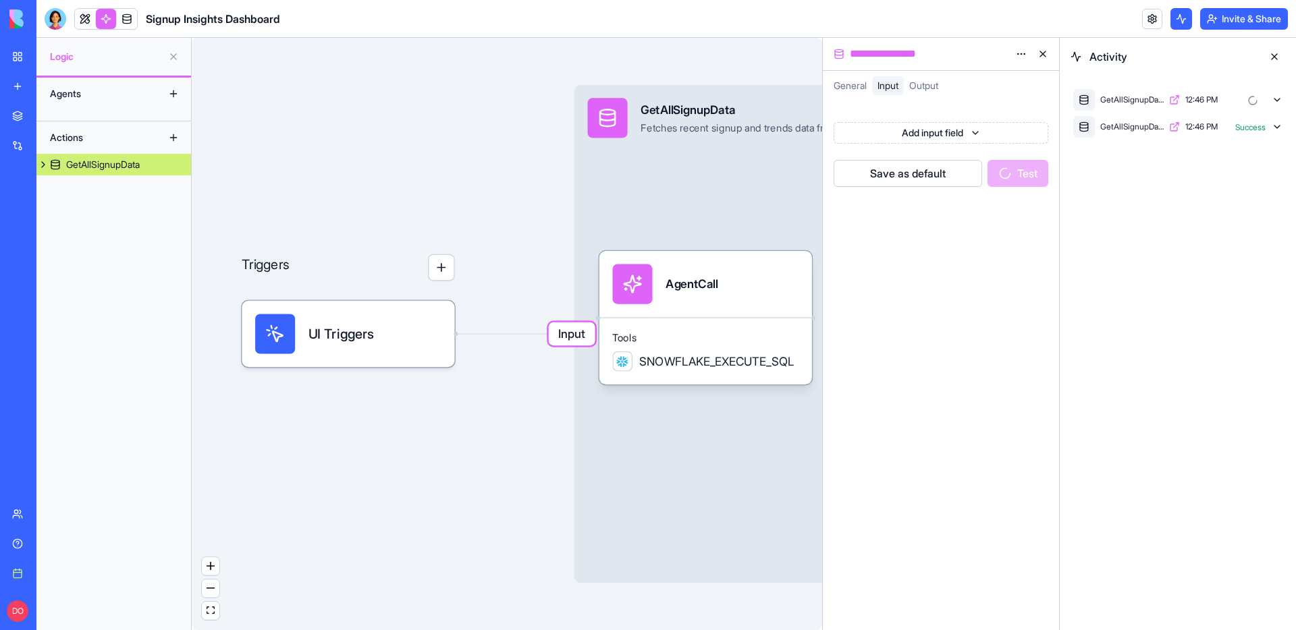
click at [1276, 101] on icon at bounding box center [1276, 100] width 5 height 3
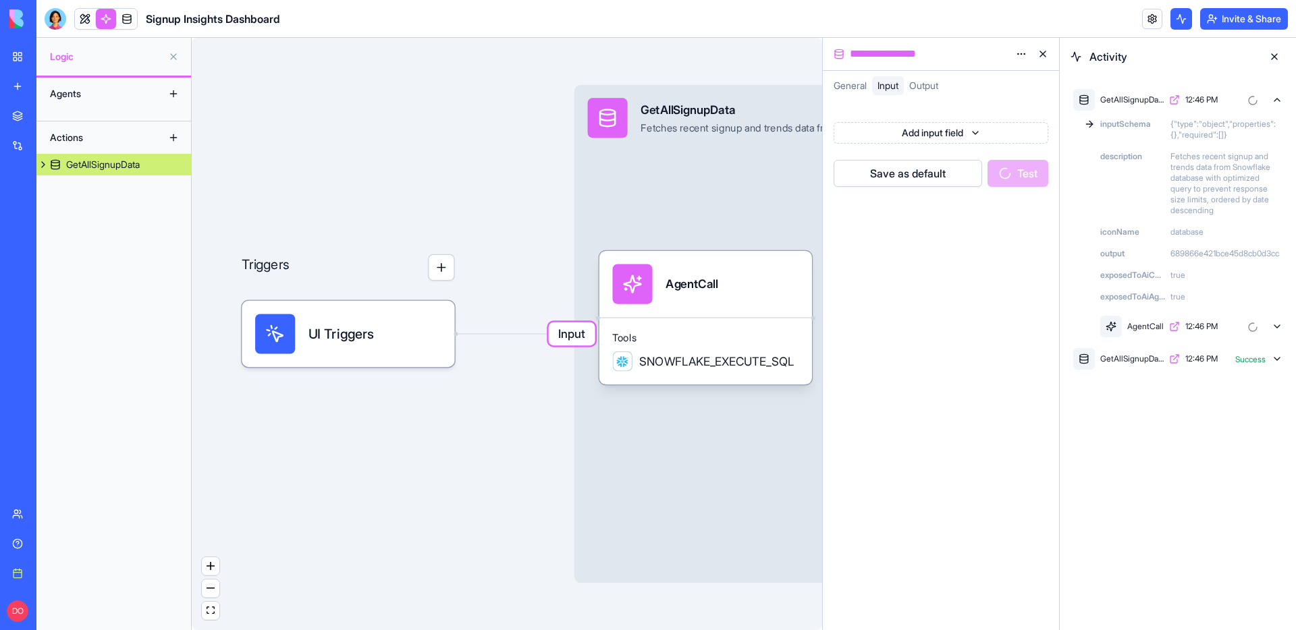
click at [1272, 325] on icon at bounding box center [1277, 326] width 11 height 11
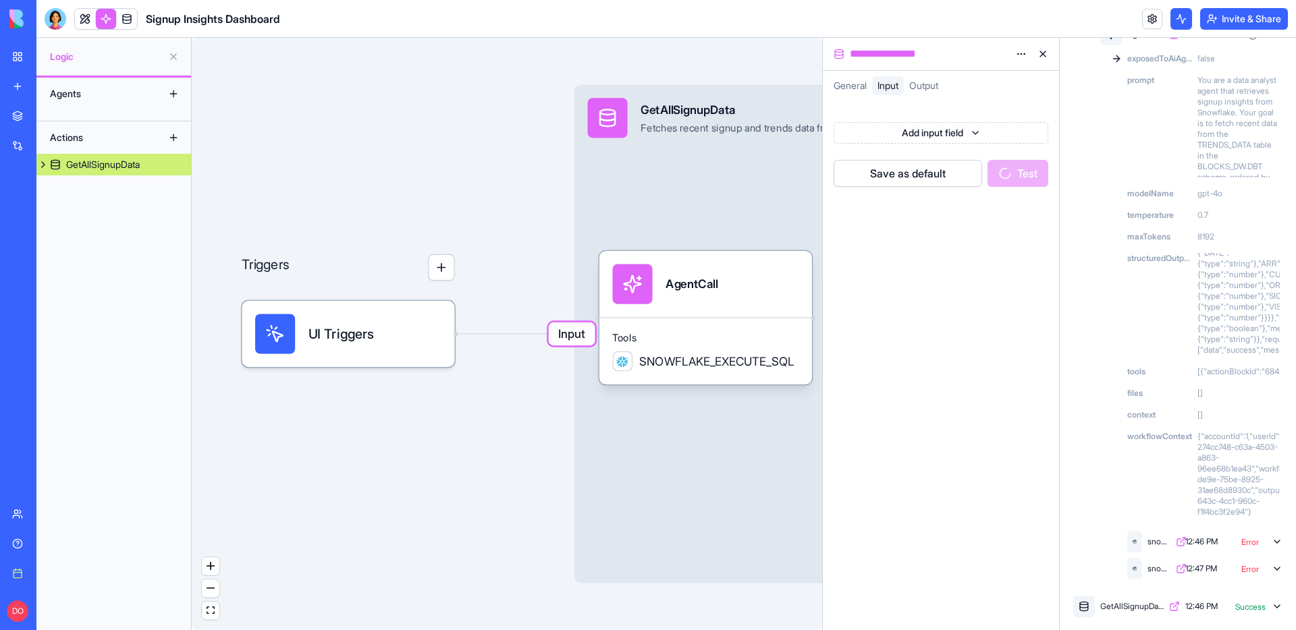
scroll to position [277, 0]
click at [1263, 571] on div "Error" at bounding box center [1250, 568] width 32 height 12
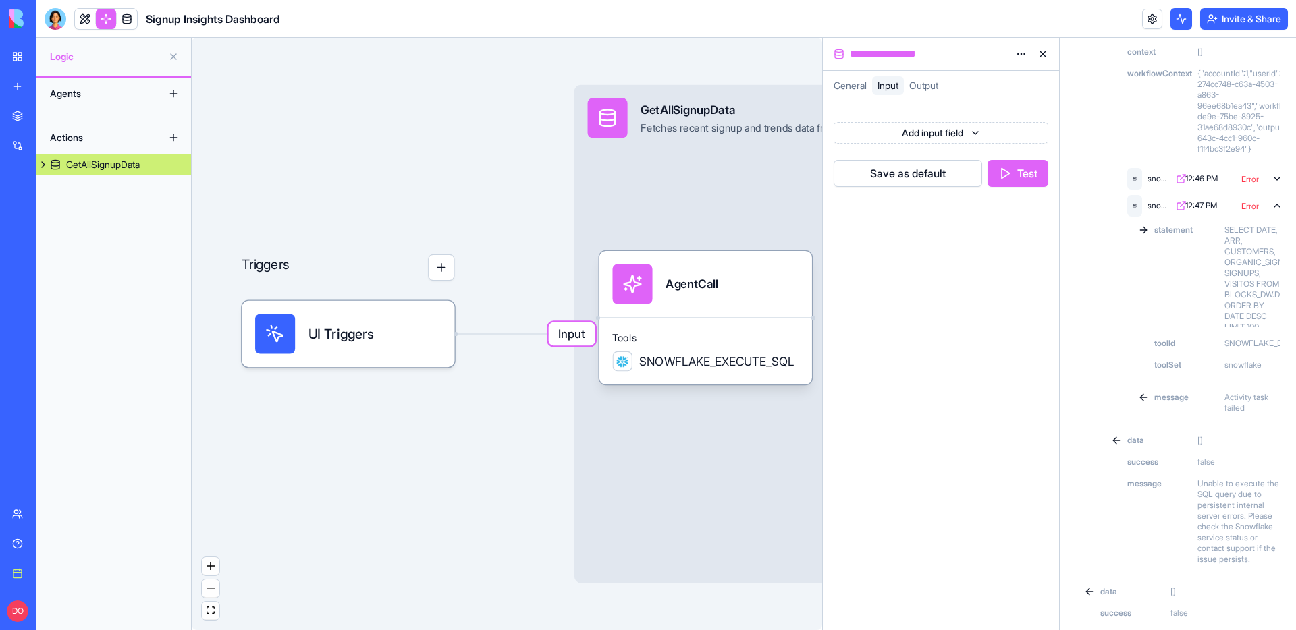
scroll to position [0, 0]
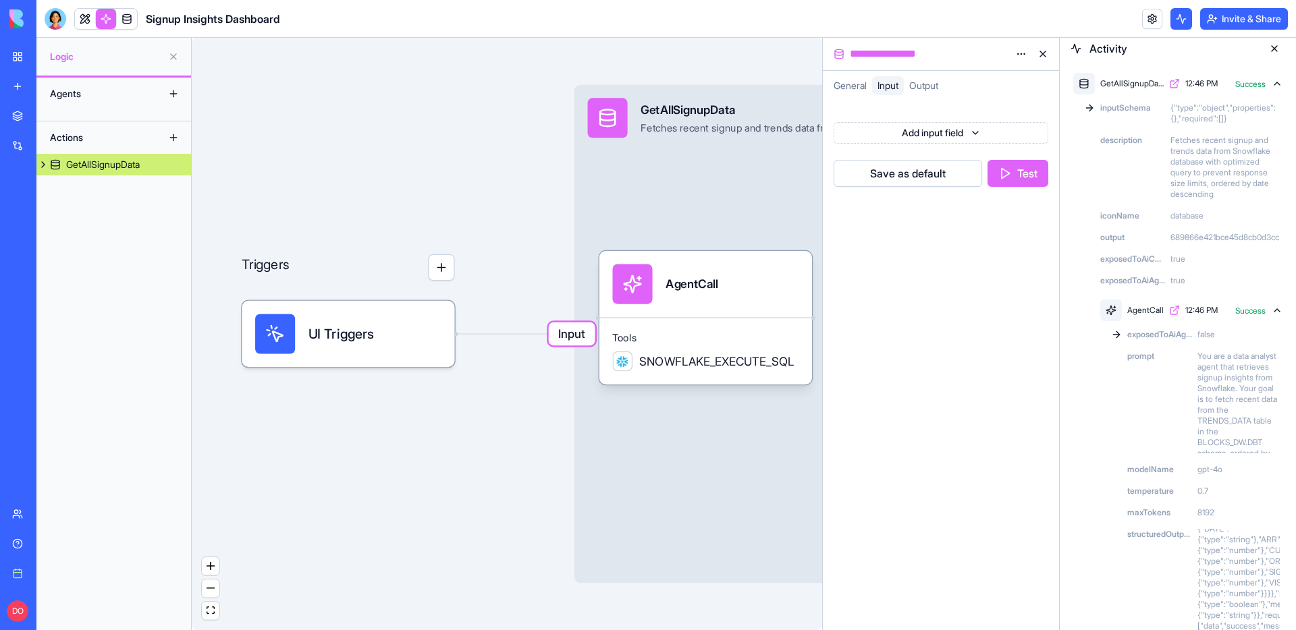
click at [267, 146] on div "Triggers UI Triggers Input GetAllSignupData Fetches recent signup and trends da…" at bounding box center [507, 334] width 630 height 593
click at [345, 150] on div "Triggers UI Triggers Input GetAllSignupData Fetches recent signup and trends da…" at bounding box center [507, 334] width 630 height 593
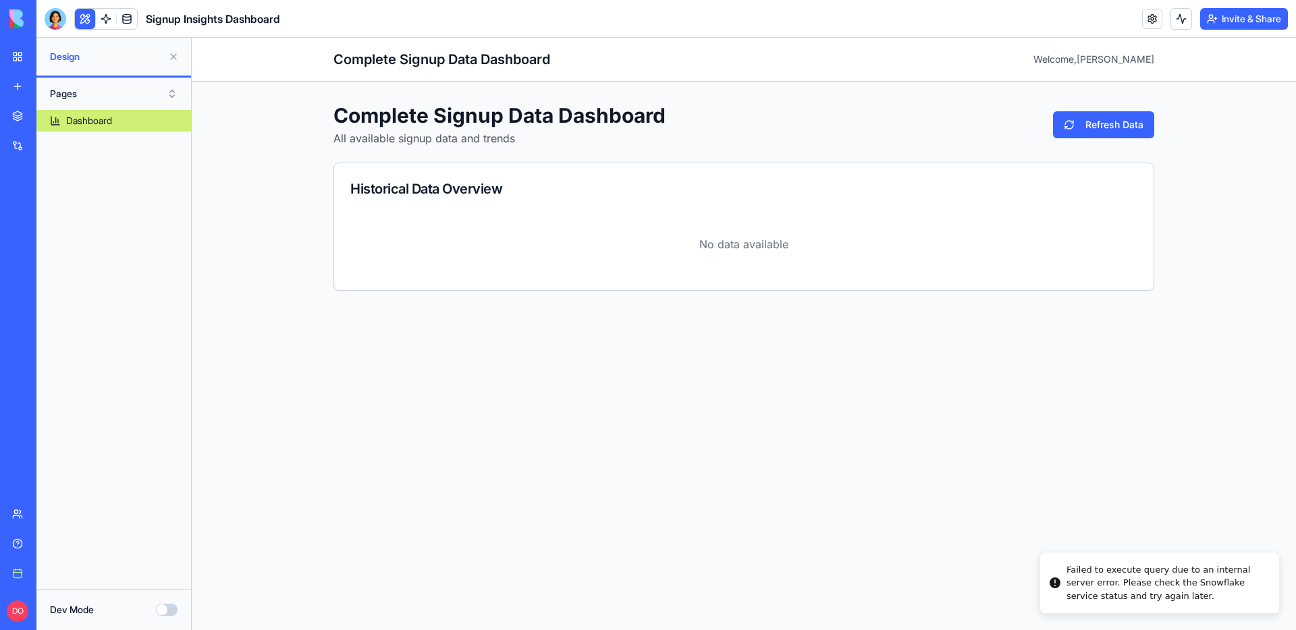
click at [641, 355] on div "Complete Signup Data Dashboard Welcome, Dan Complete Signup Data Dashboard All …" at bounding box center [744, 334] width 1104 height 593
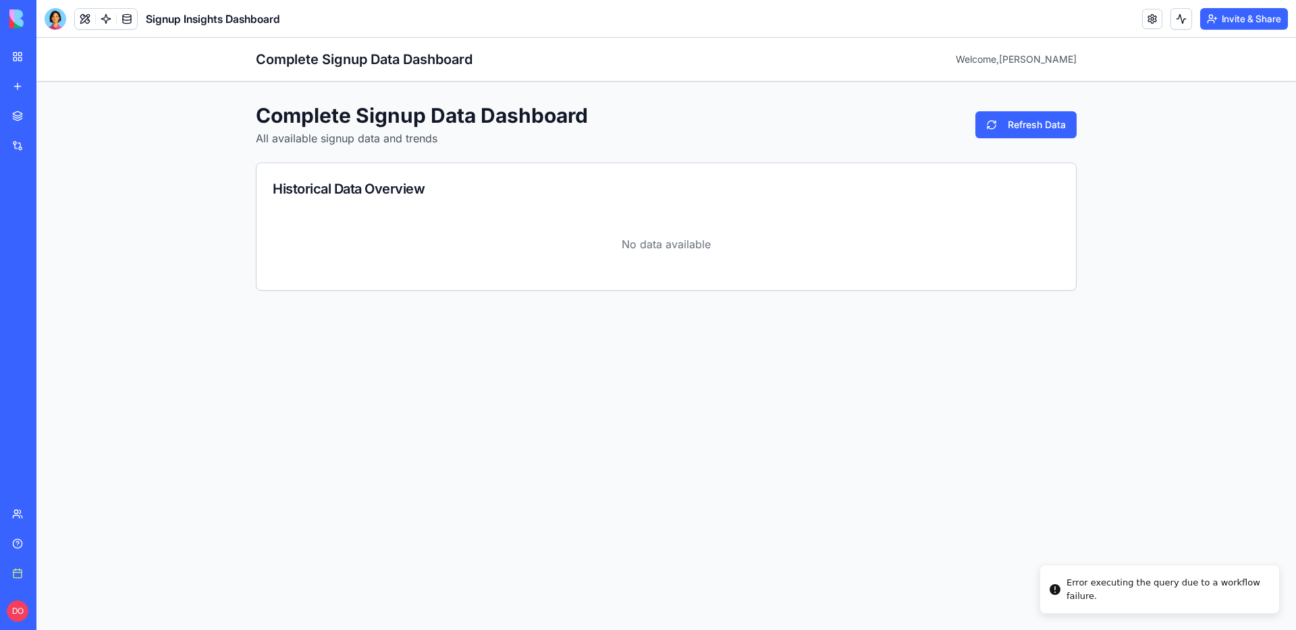
click at [21, 59] on link "My workspace" at bounding box center [31, 56] width 54 height 27
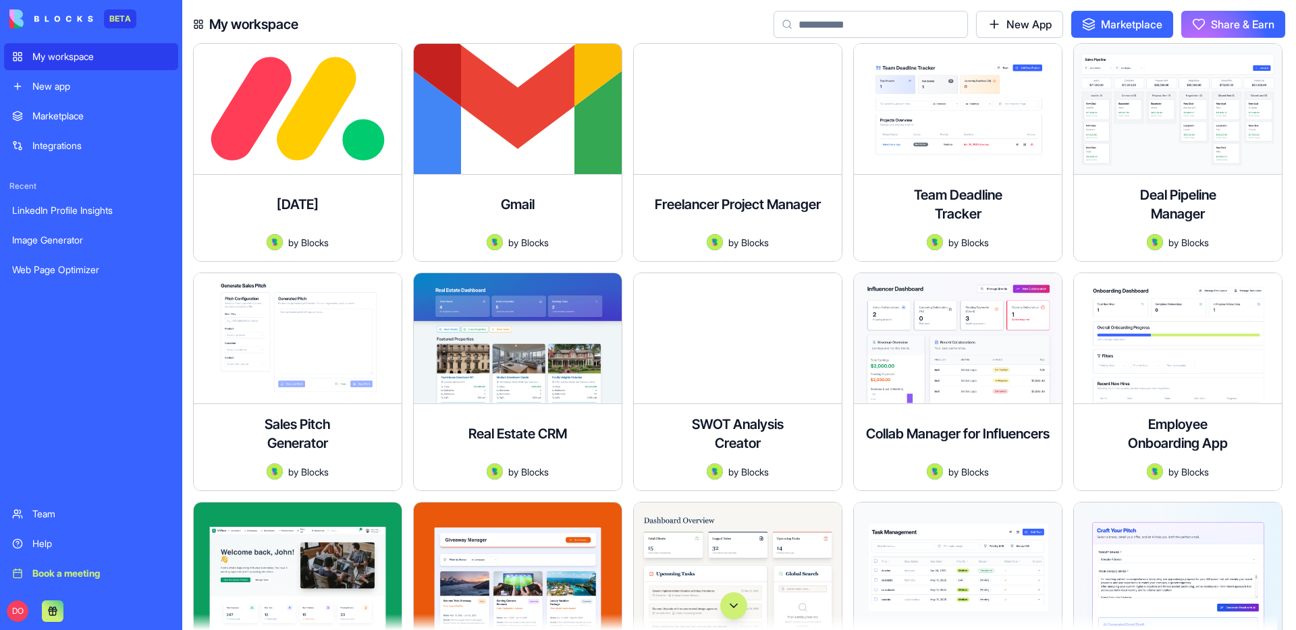
click at [832, 26] on input at bounding box center [870, 24] width 194 height 27
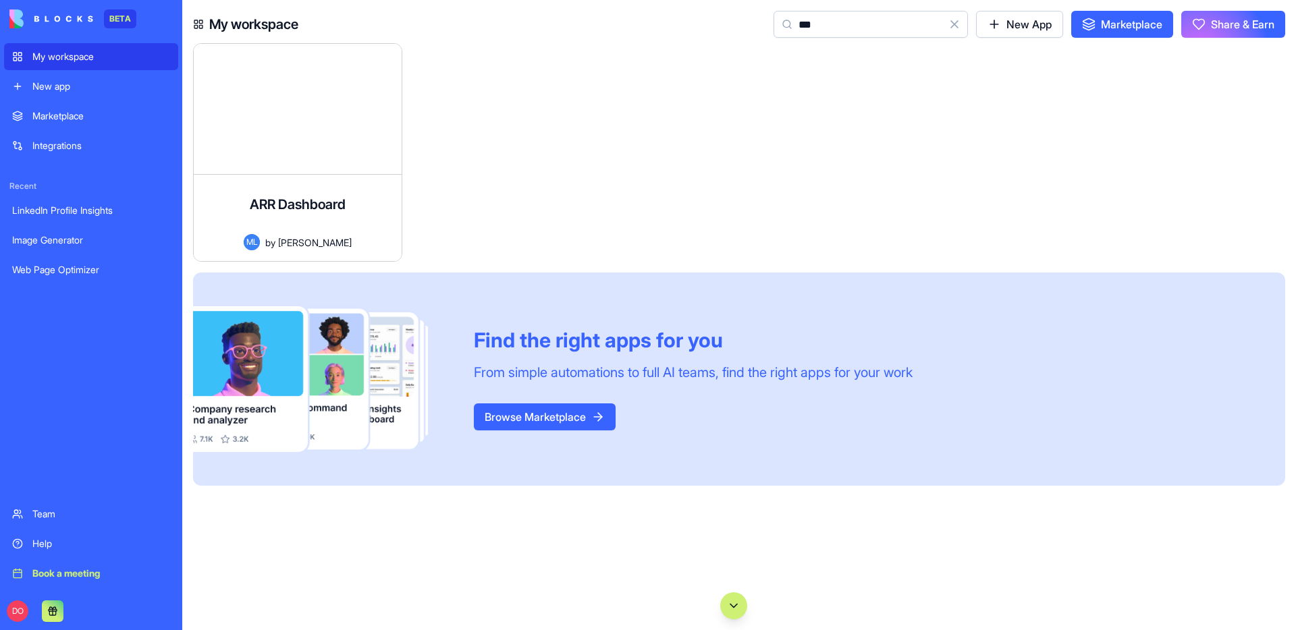
type input "***"
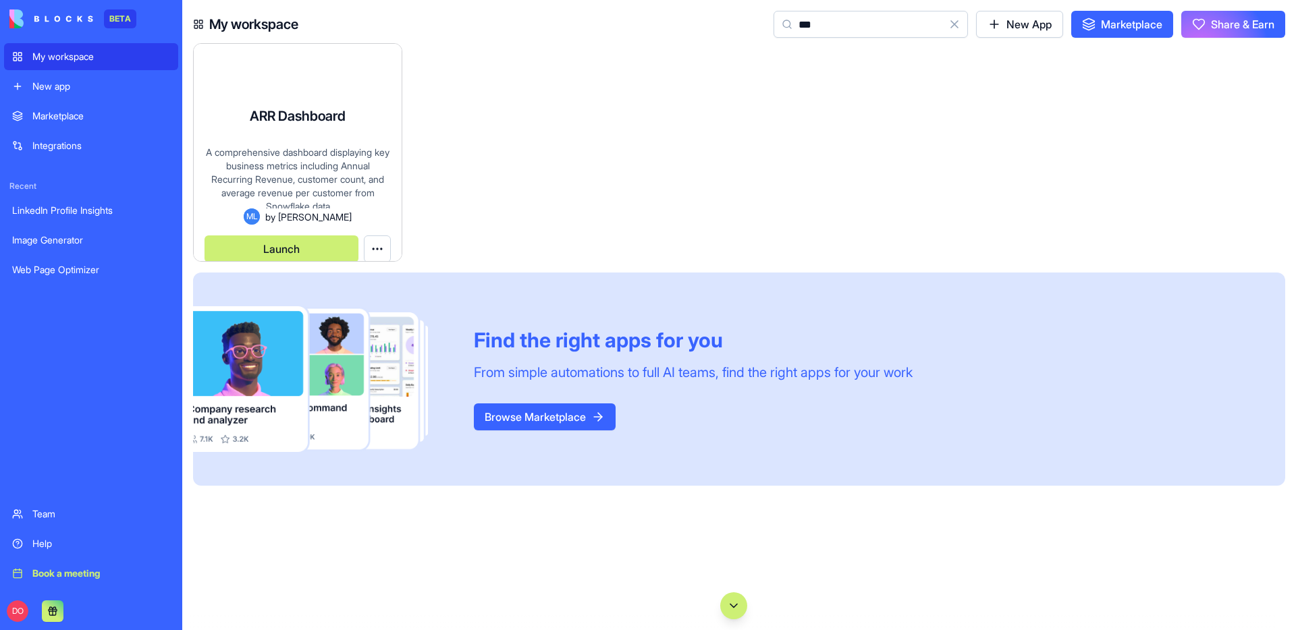
click at [362, 196] on div "A comprehensive dashboard displaying key business metrics including Annual Recu…" at bounding box center [298, 177] width 186 height 63
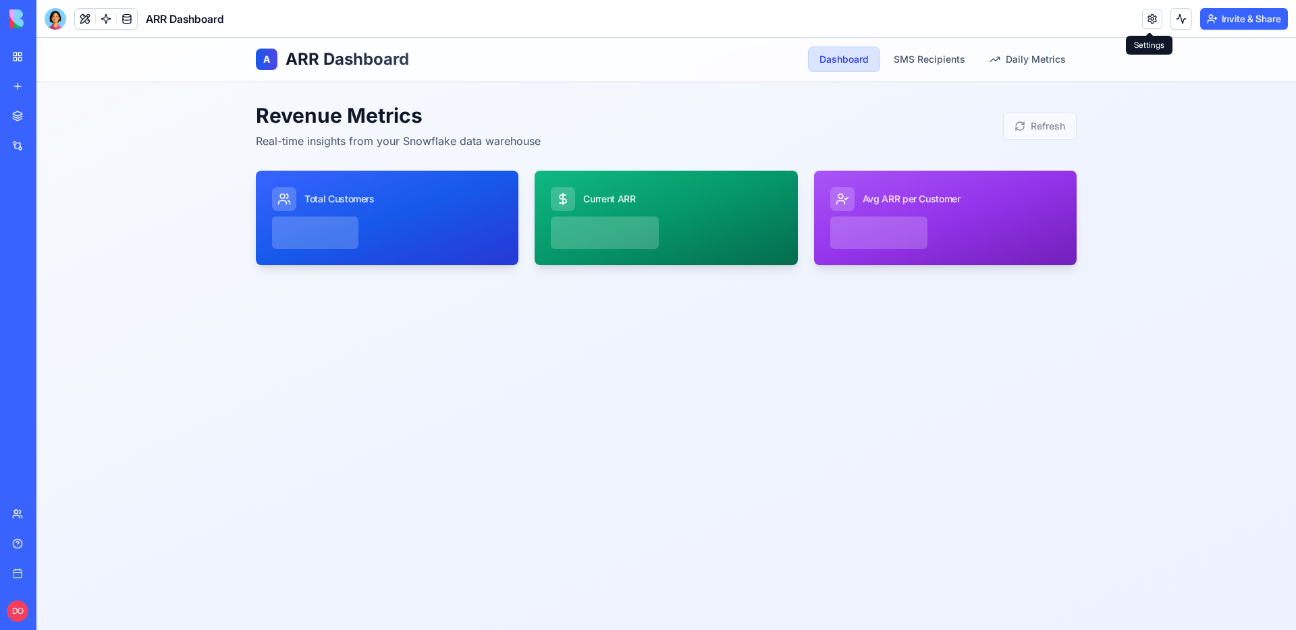
click at [1147, 19] on link at bounding box center [1152, 19] width 20 height 20
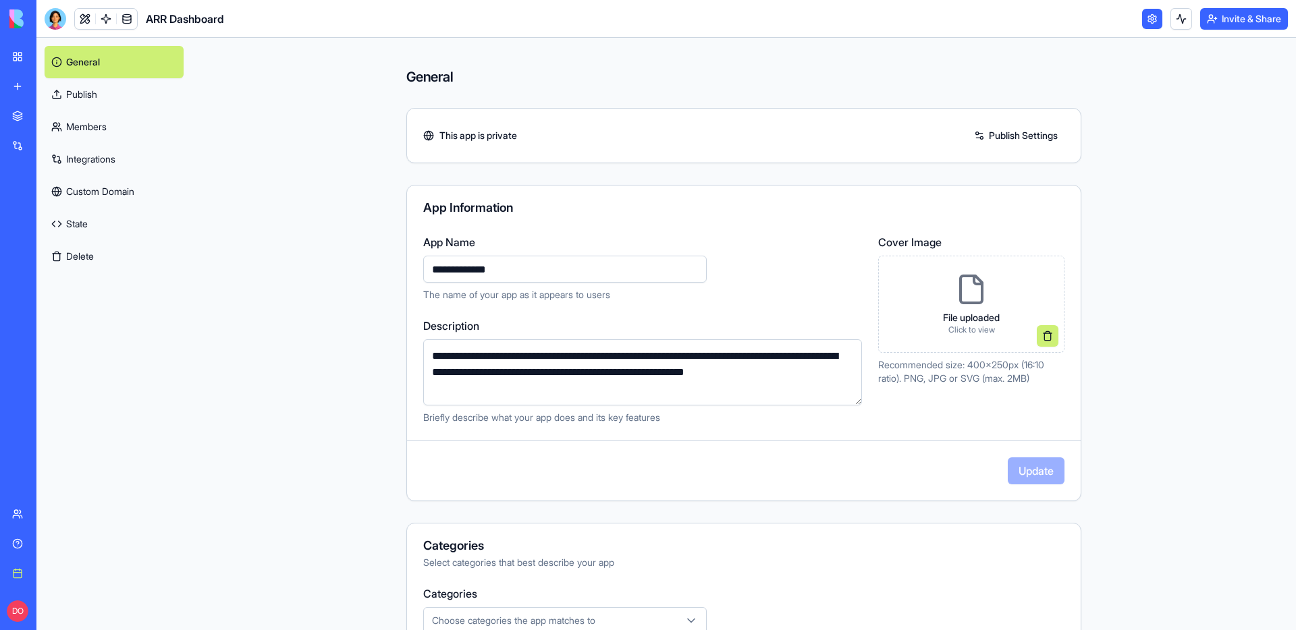
click at [87, 160] on link "Integrations" at bounding box center [114, 159] width 139 height 32
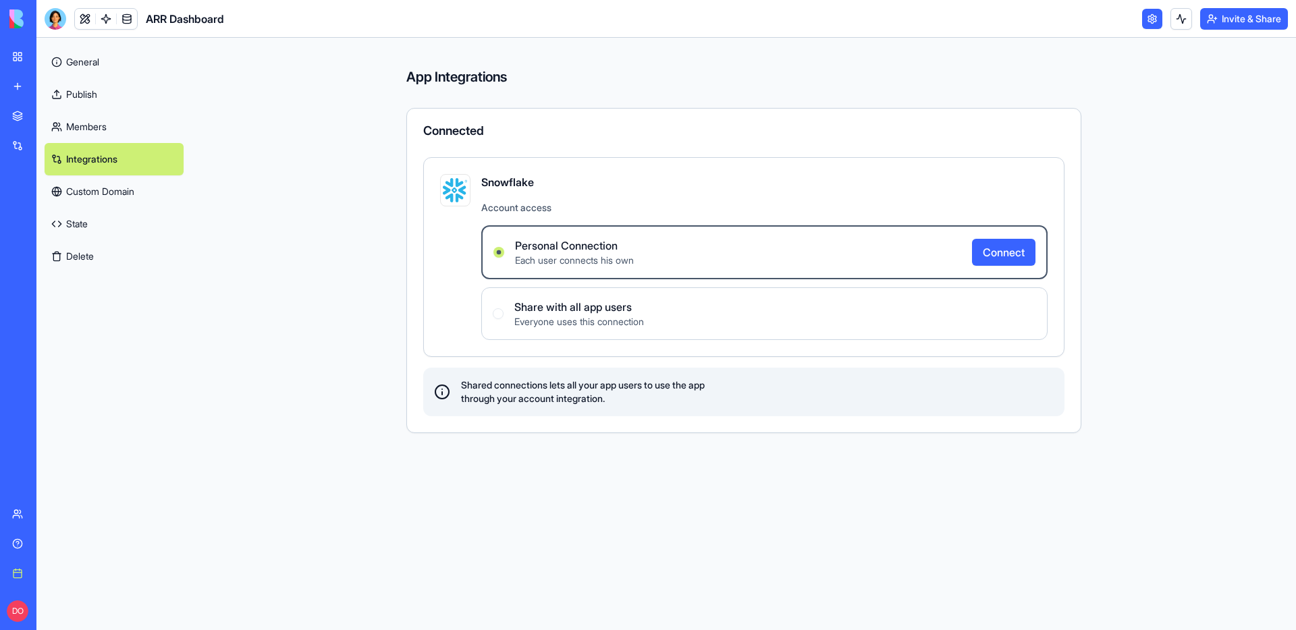
click at [875, 308] on label "Share with all app users Everyone uses this connection" at bounding box center [764, 314] width 566 height 53
click at [981, 260] on button "Connect" at bounding box center [1003, 252] width 63 height 27
click at [506, 313] on div "Share with all app users Everyone uses this connection" at bounding box center [568, 317] width 151 height 30
click at [504, 313] on users "Share with all app users Everyone uses this connection" at bounding box center [498, 316] width 11 height 11
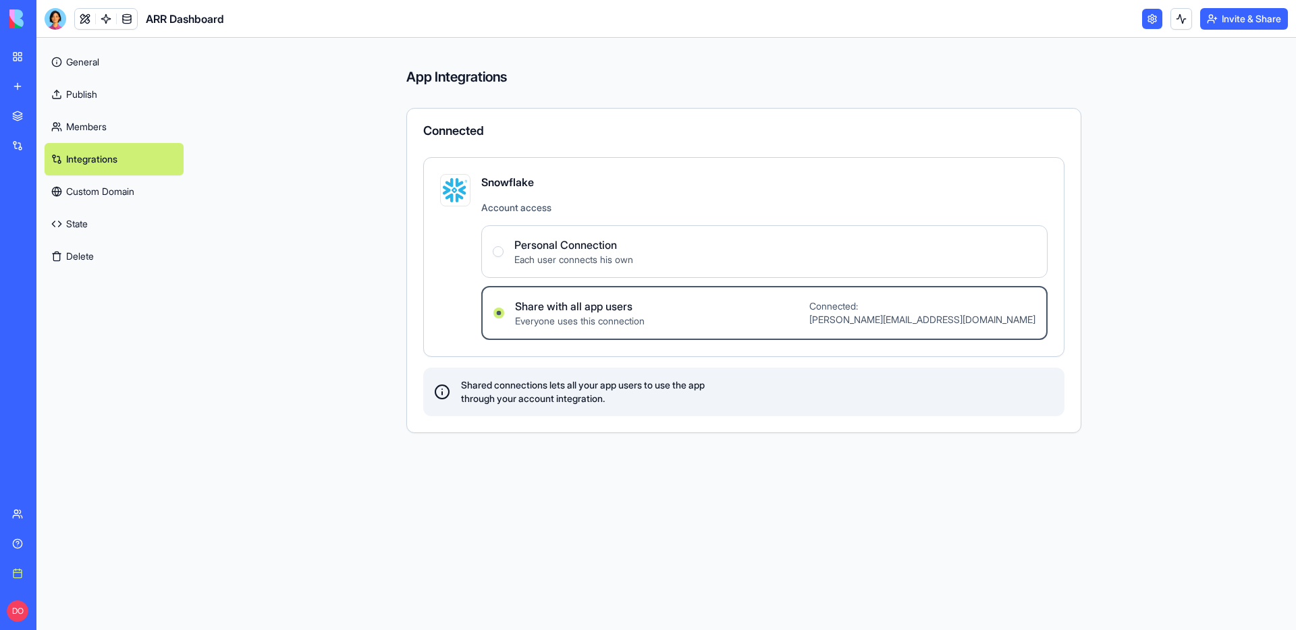
click at [485, 467] on div "App Integrations Connected Snowflake Account access Personal Connection Each us…" at bounding box center [743, 334] width 691 height 593
click at [327, 370] on div "App Integrations Connected Snowflake Account access Personal Connection Each us…" at bounding box center [744, 334] width 1104 height 593
click at [101, 70] on link "General" at bounding box center [114, 62] width 139 height 32
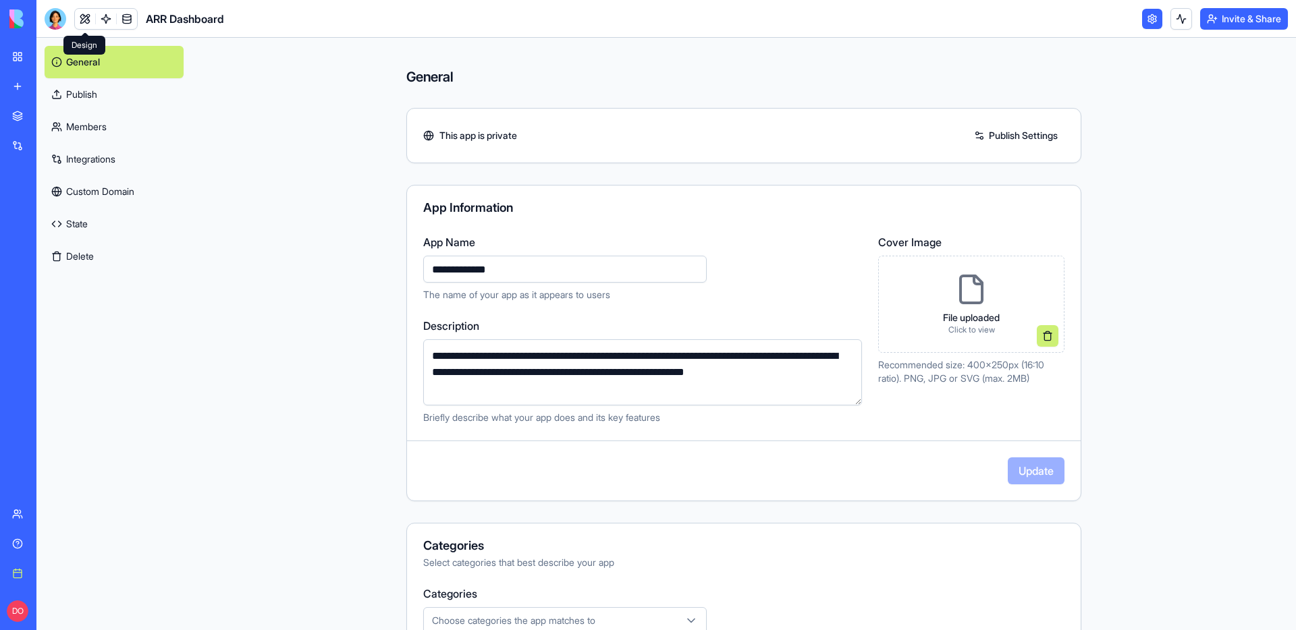
click at [84, 17] on link at bounding box center [85, 19] width 20 height 20
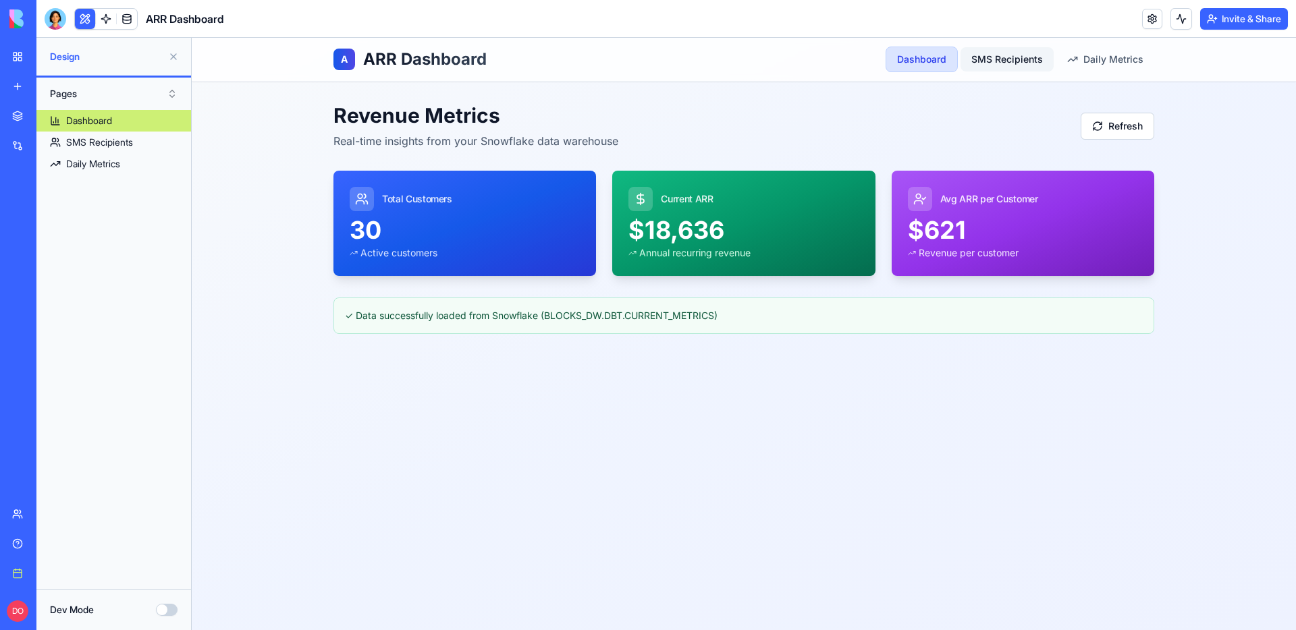
click at [1008, 63] on link "SMS Recipients" at bounding box center [1006, 59] width 93 height 24
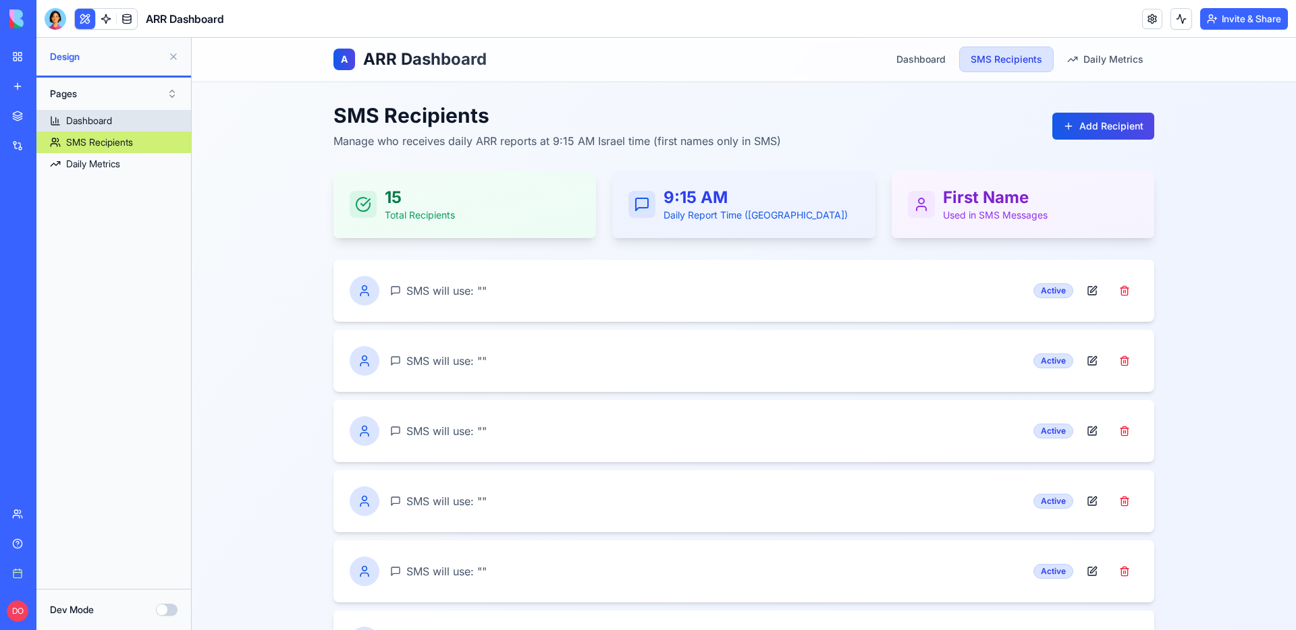
click at [90, 118] on div "Dashboard" at bounding box center [89, 120] width 46 height 13
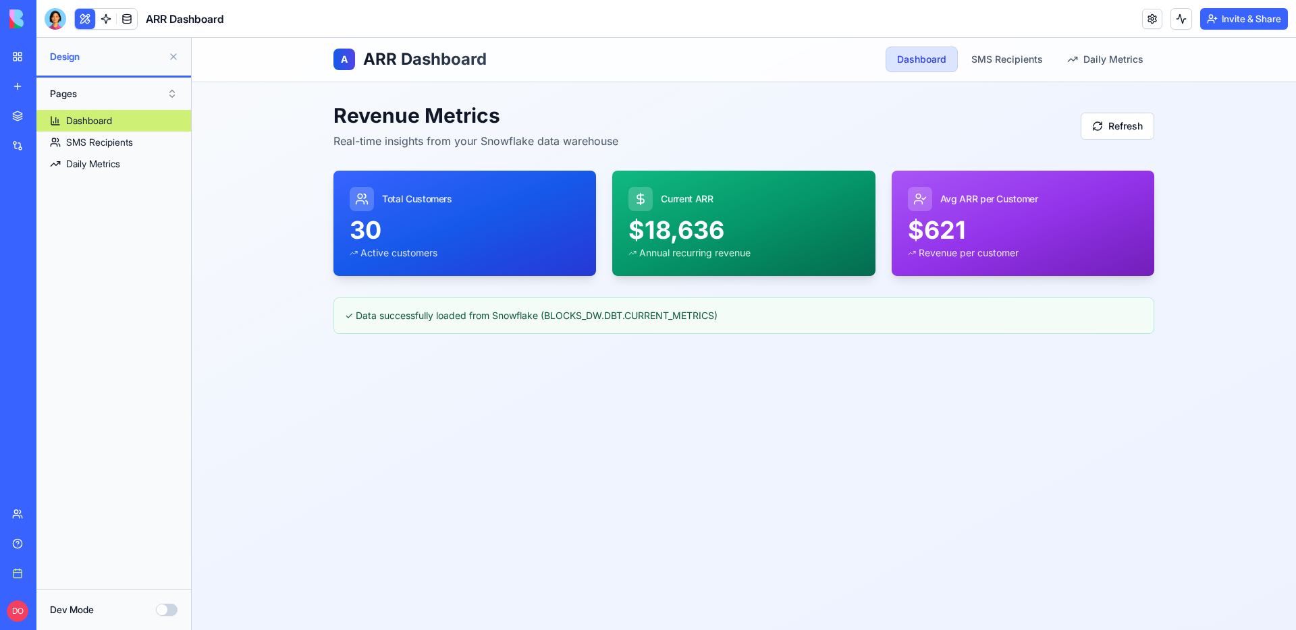
click at [232, 392] on div "A ARR Dashboard Dashboard SMS Recipients Daily Metrics Revenue Metrics Real-tim…" at bounding box center [744, 334] width 1104 height 593
click at [234, 395] on div "A ARR Dashboard Dashboard SMS Recipients Daily Metrics Revenue Metrics Real-tim…" at bounding box center [744, 334] width 1104 height 593
